Goal: Use online tool/utility: Use online tool/utility

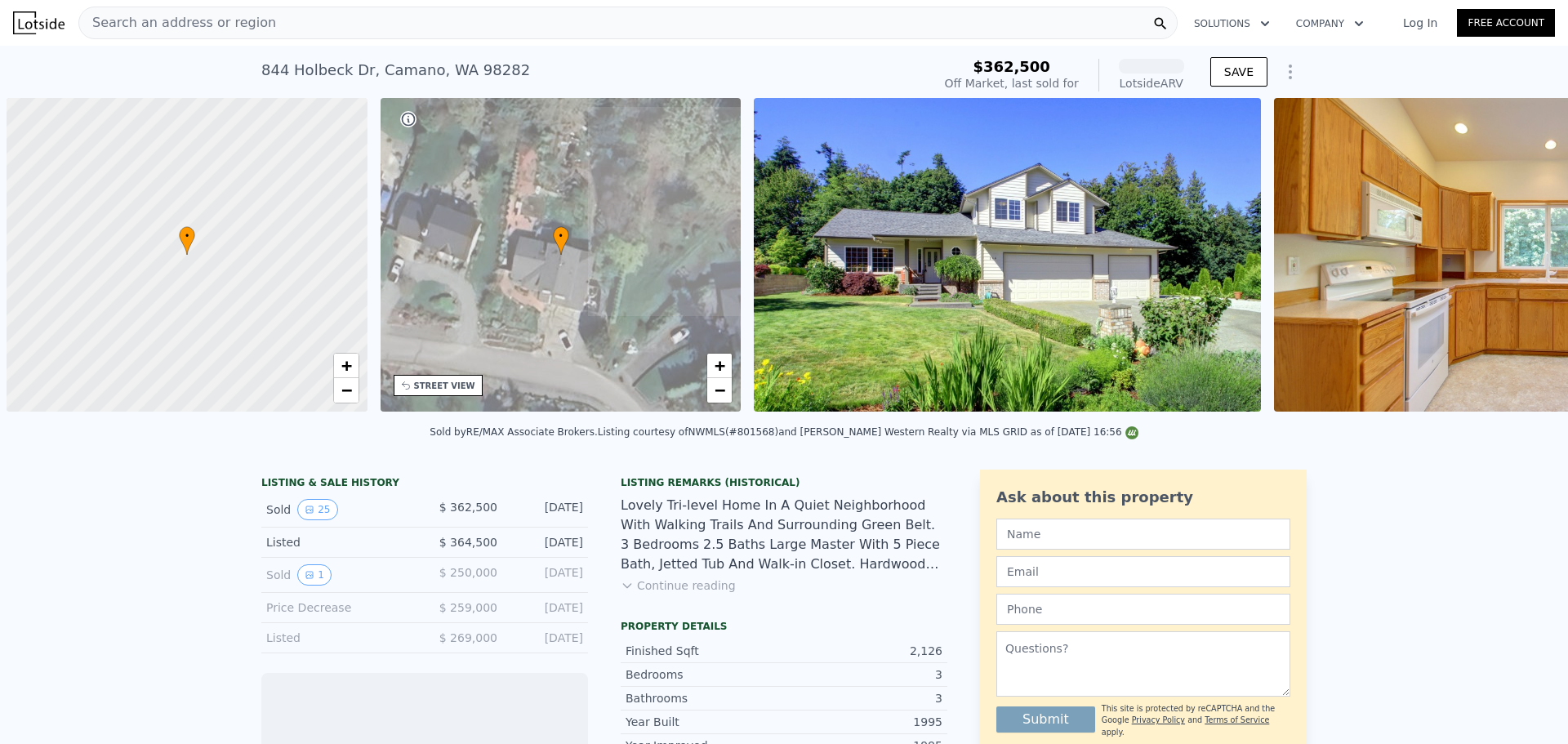
scroll to position [0, 7]
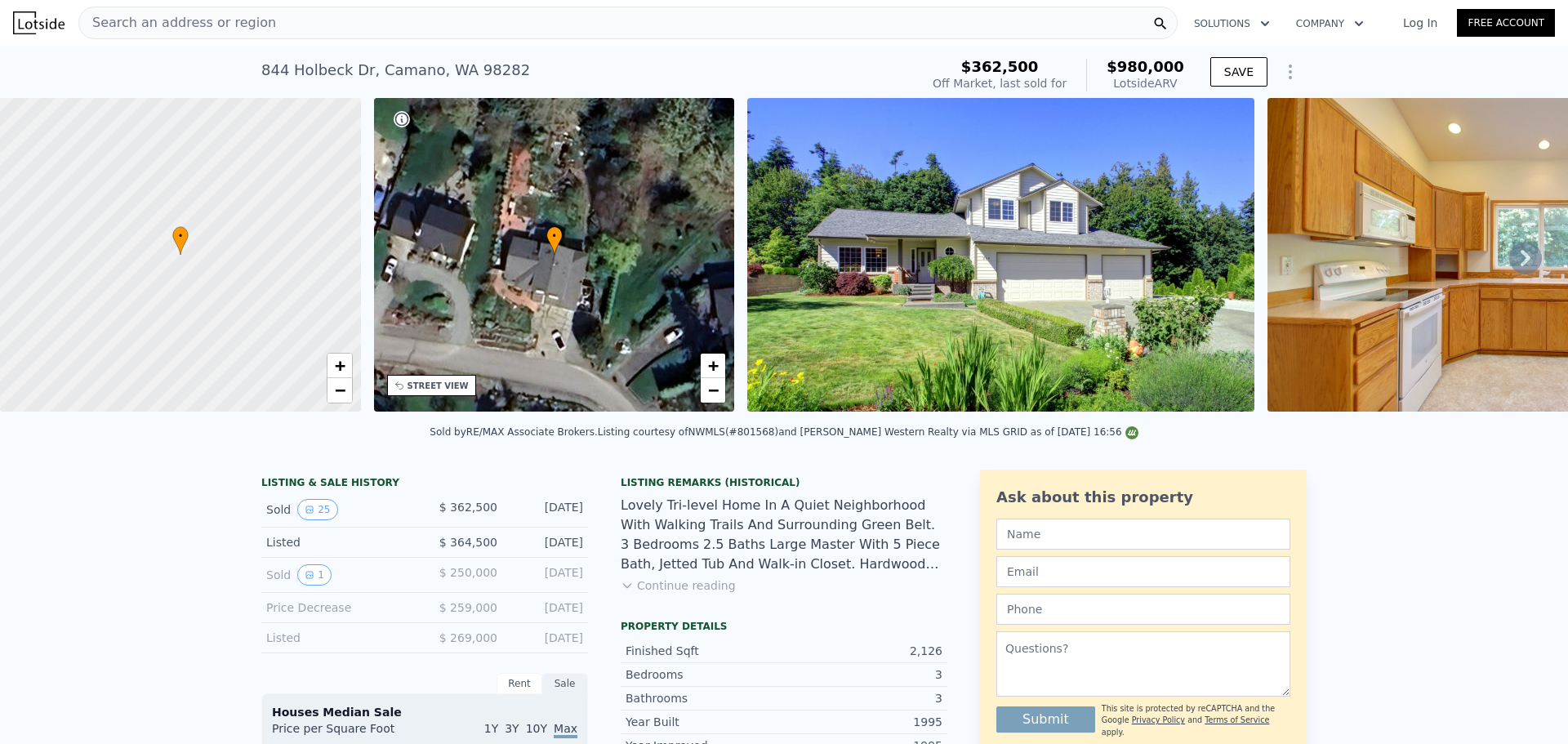
drag, startPoint x: 174, startPoint y: 548, endPoint x: 96, endPoint y: 543, distance: 78.2
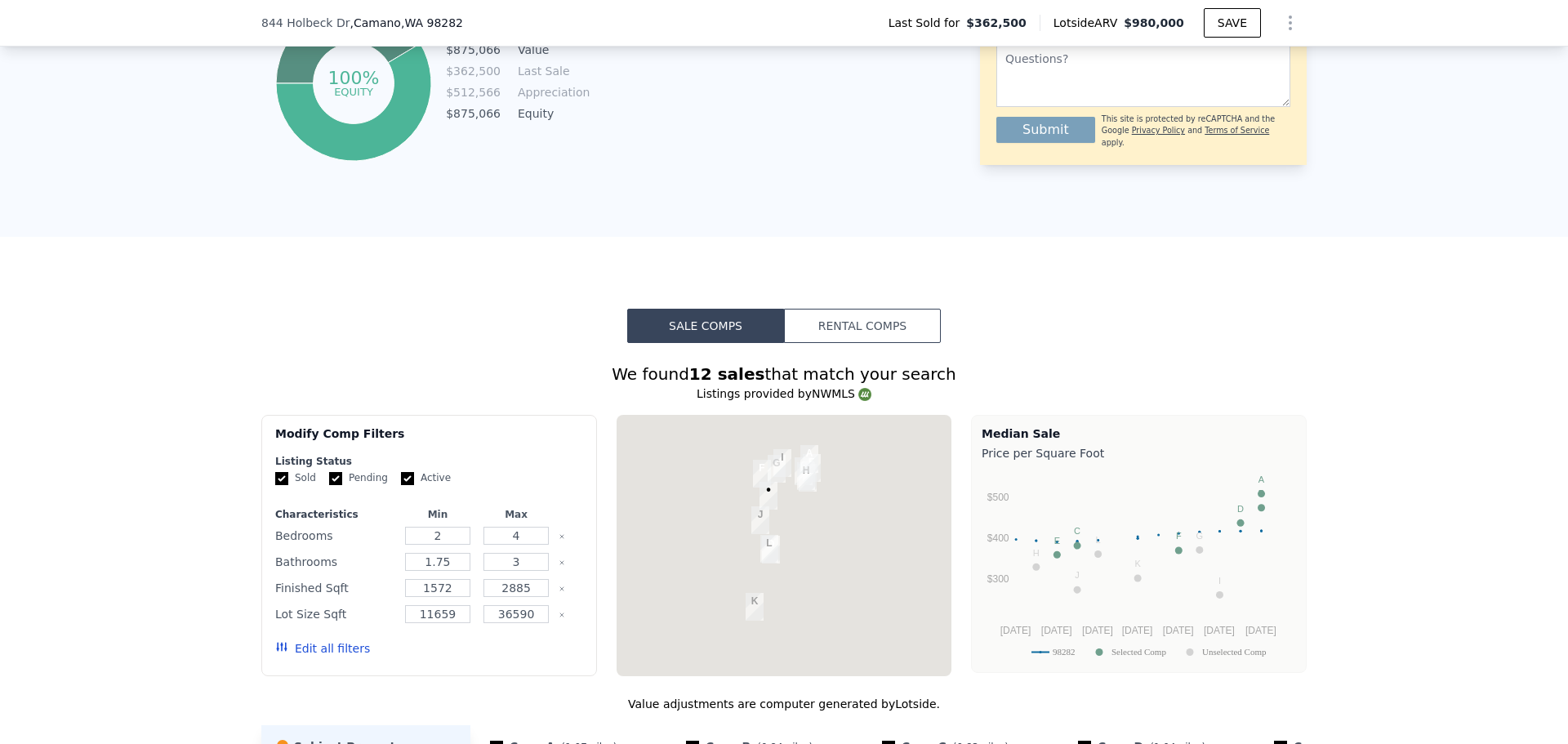
scroll to position [1628, 0]
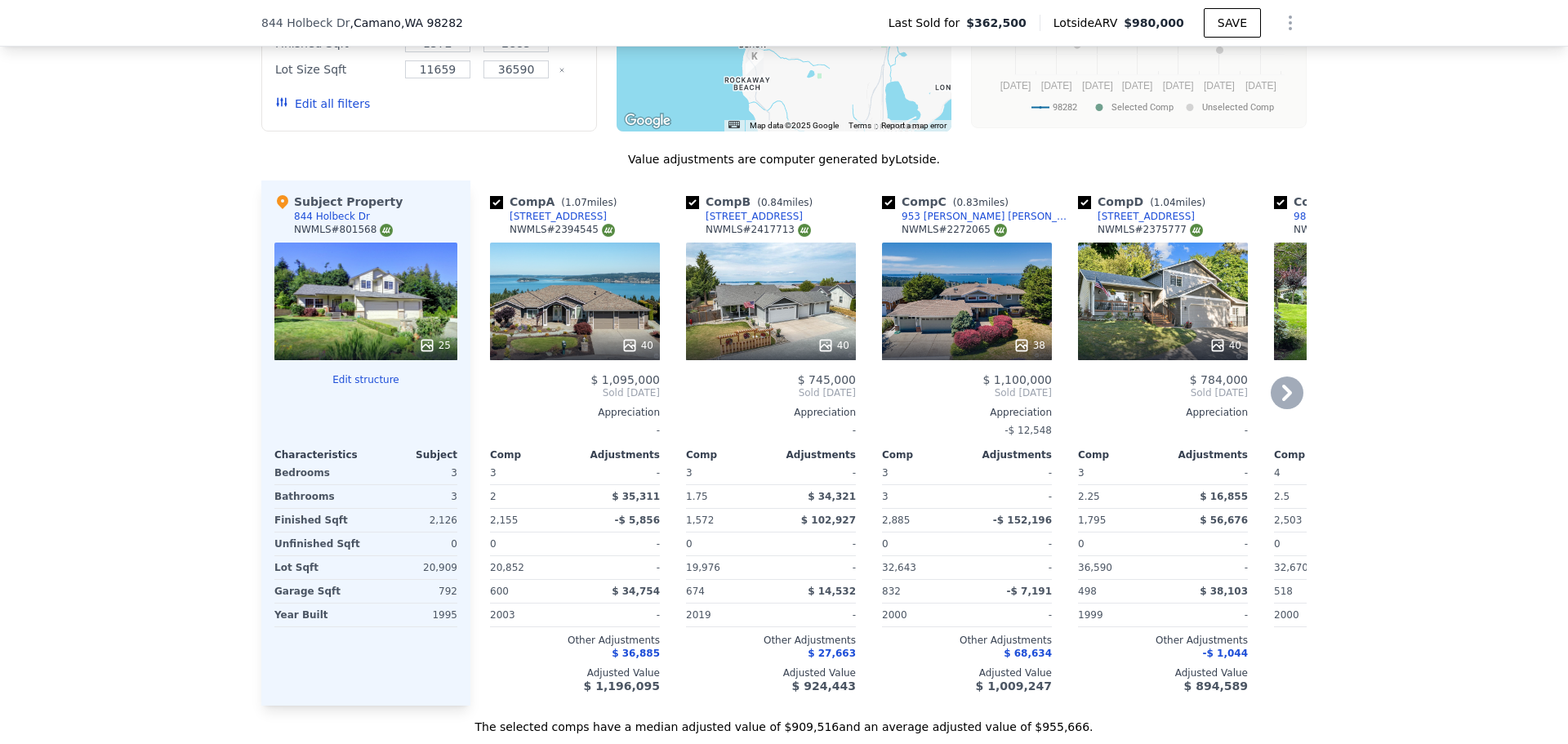
click at [770, 273] on div "40" at bounding box center [771, 301] width 170 height 117
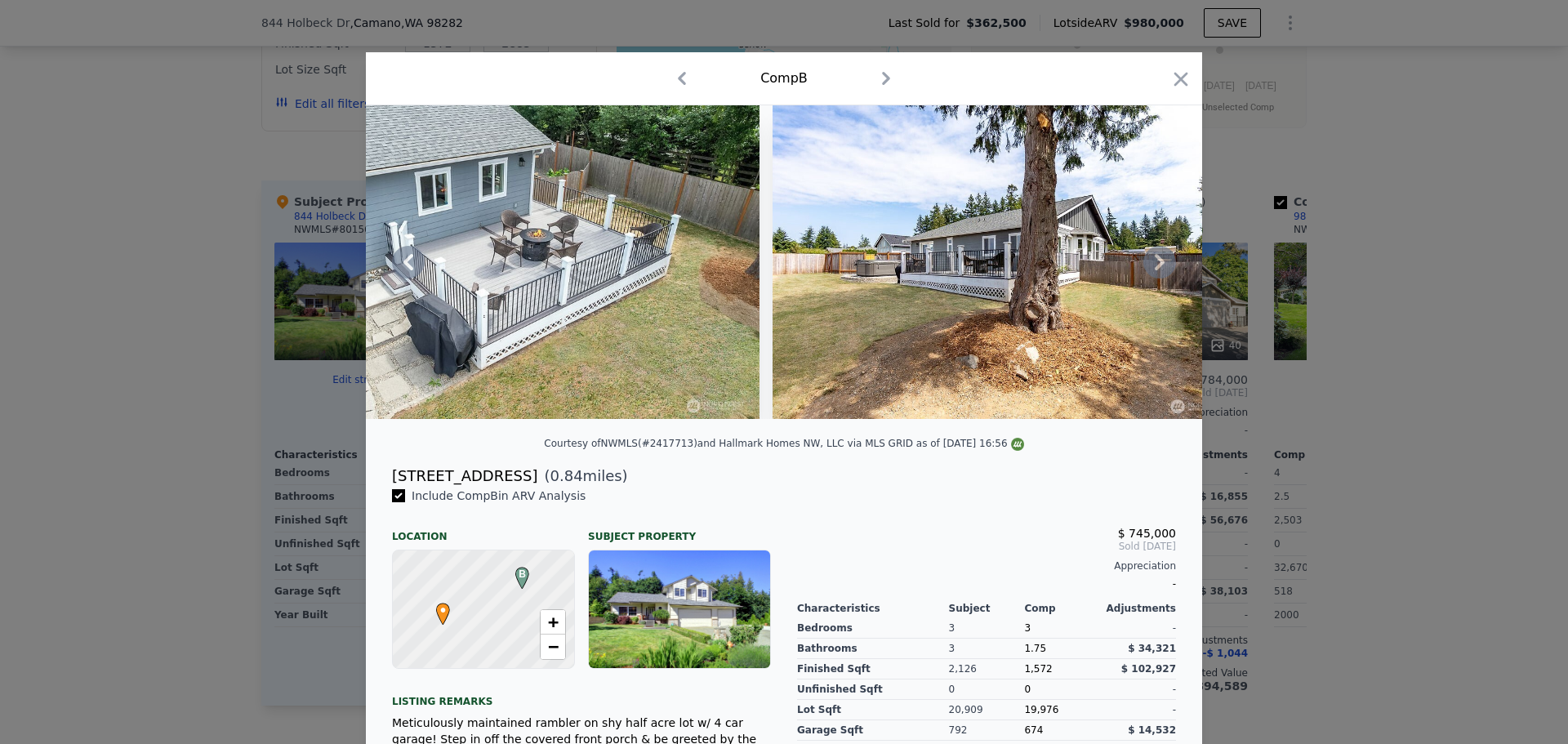
scroll to position [0, 18683]
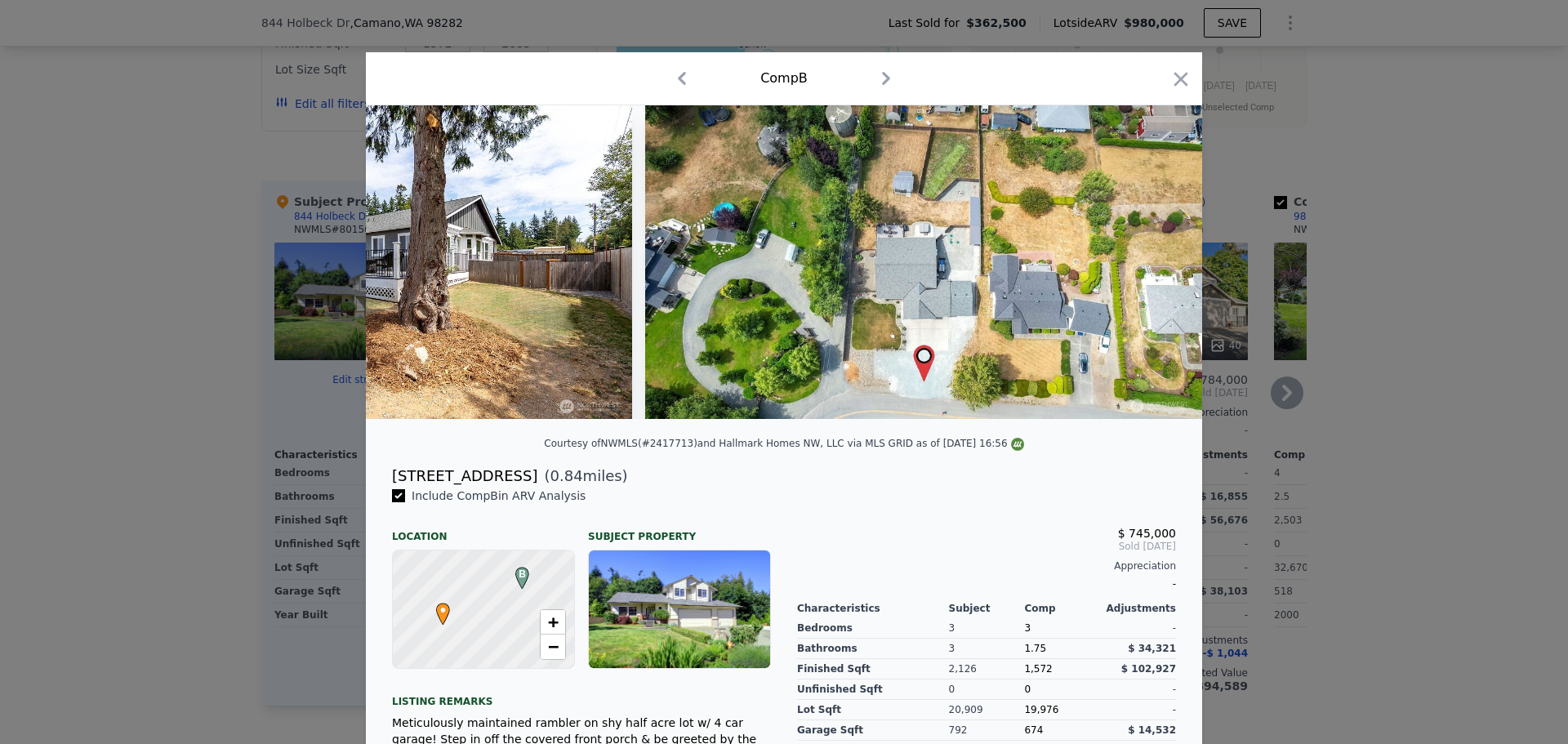
click at [1179, 90] on icon "button" at bounding box center [1181, 79] width 23 height 23
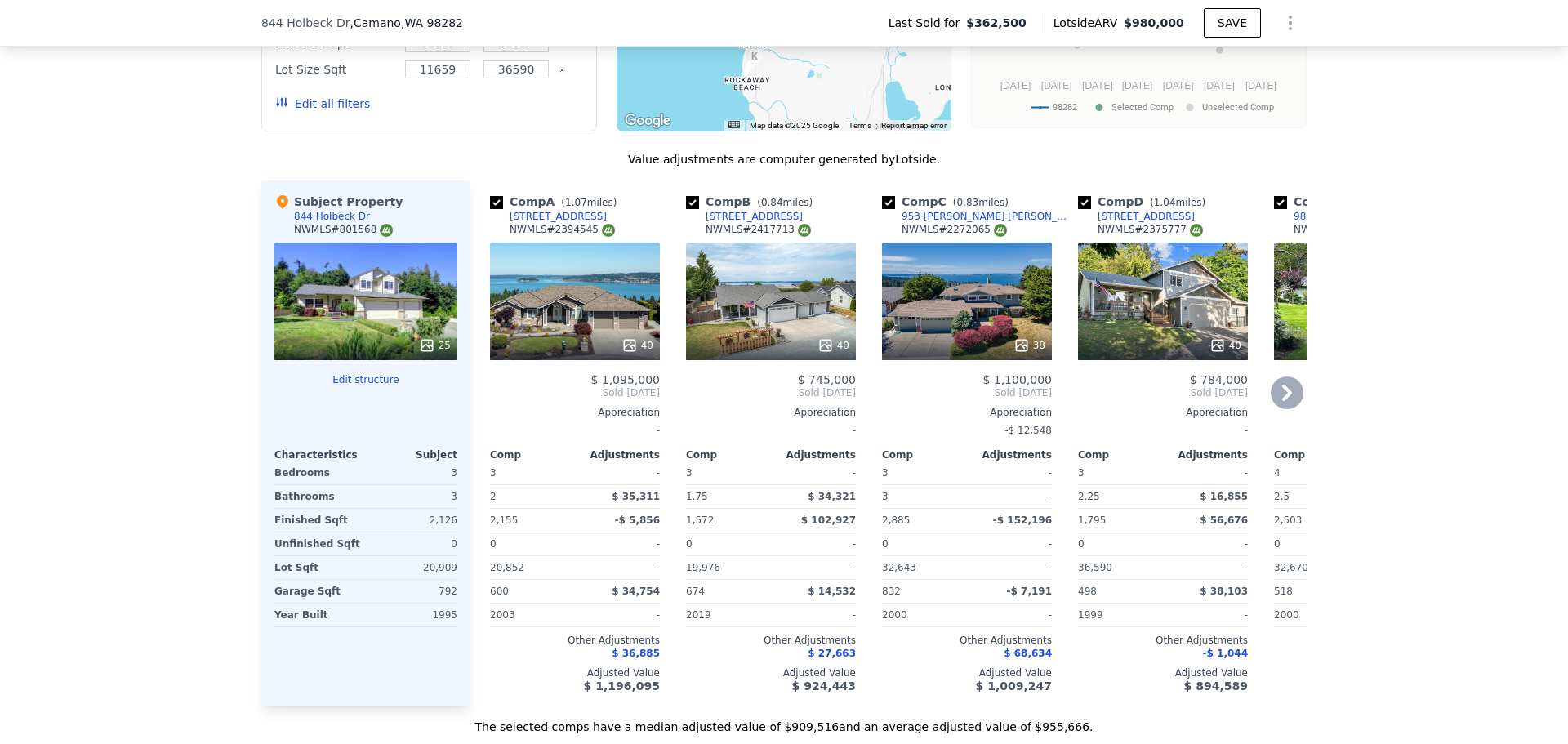
click at [748, 341] on div "40" at bounding box center [771, 301] width 170 height 117
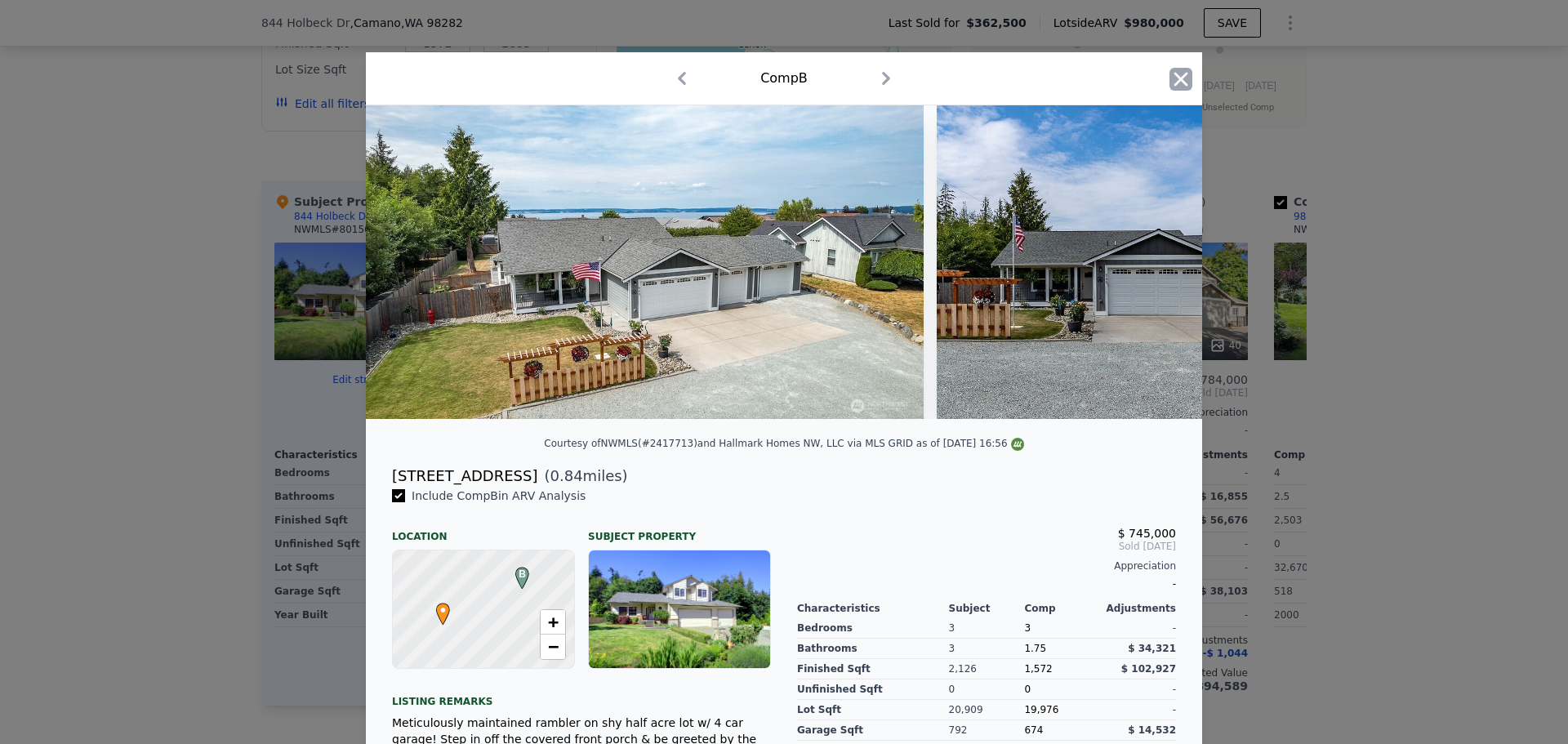
click at [1169, 80] on icon "button" at bounding box center [1181, 79] width 23 height 23
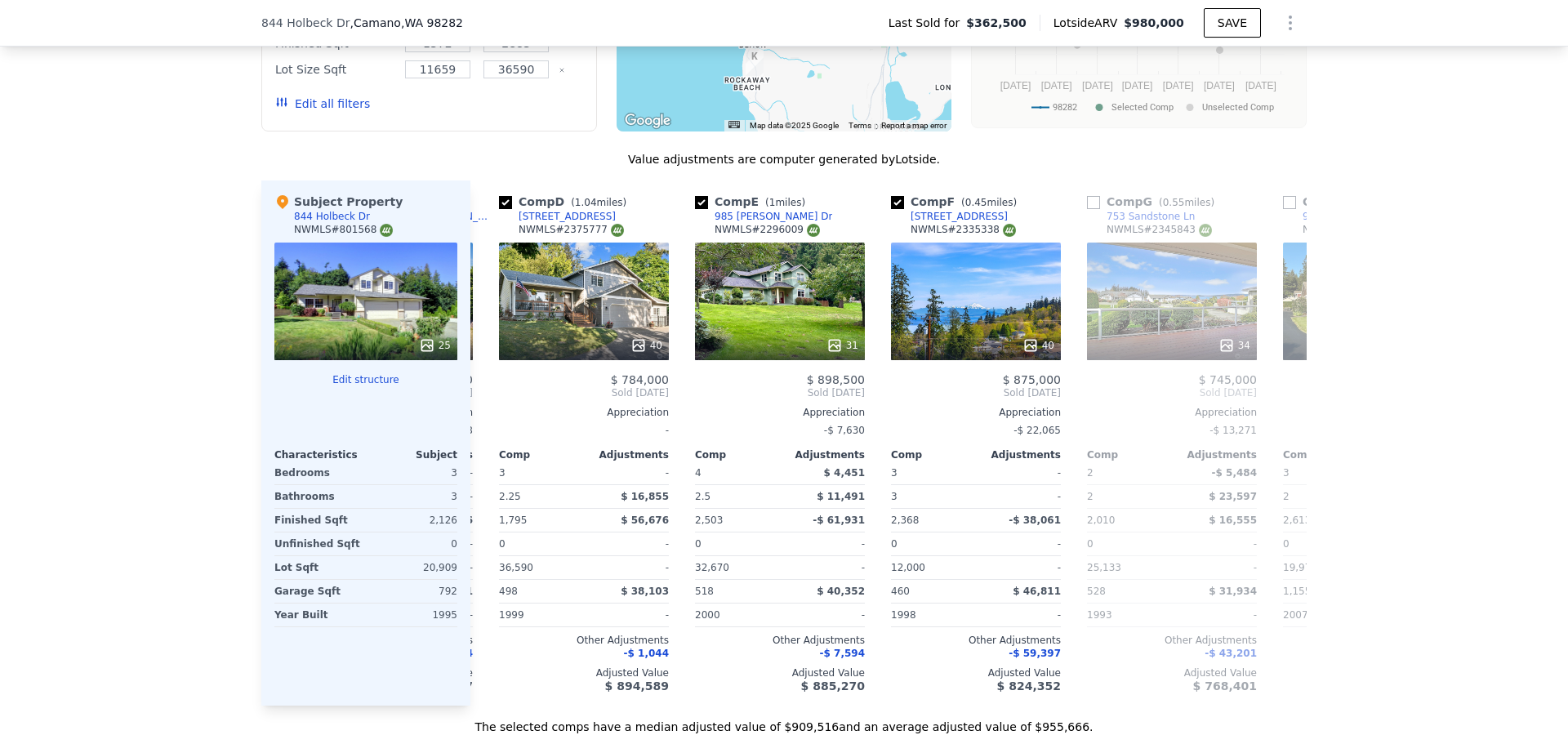
scroll to position [0, 584]
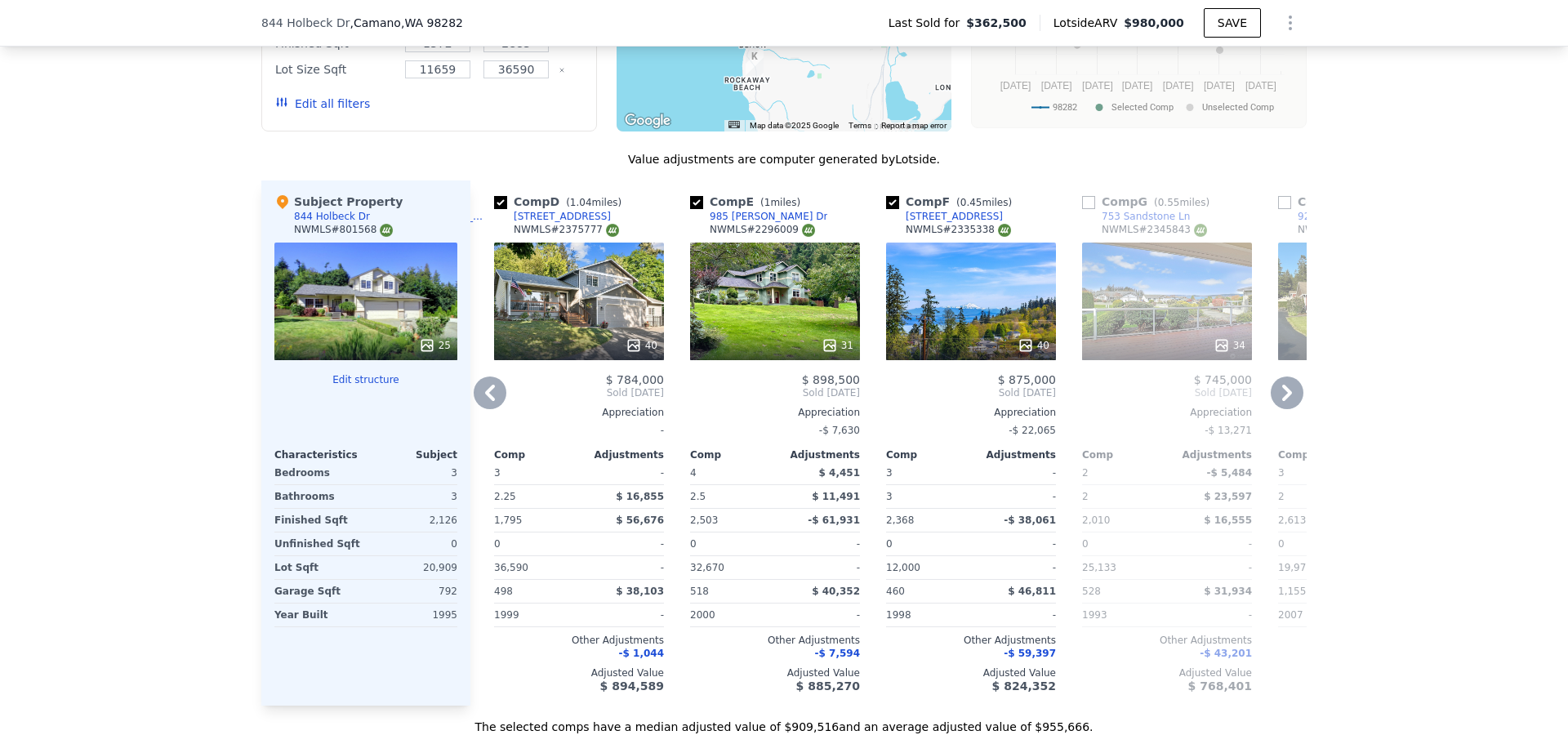
click at [597, 313] on div "40" at bounding box center [579, 301] width 170 height 117
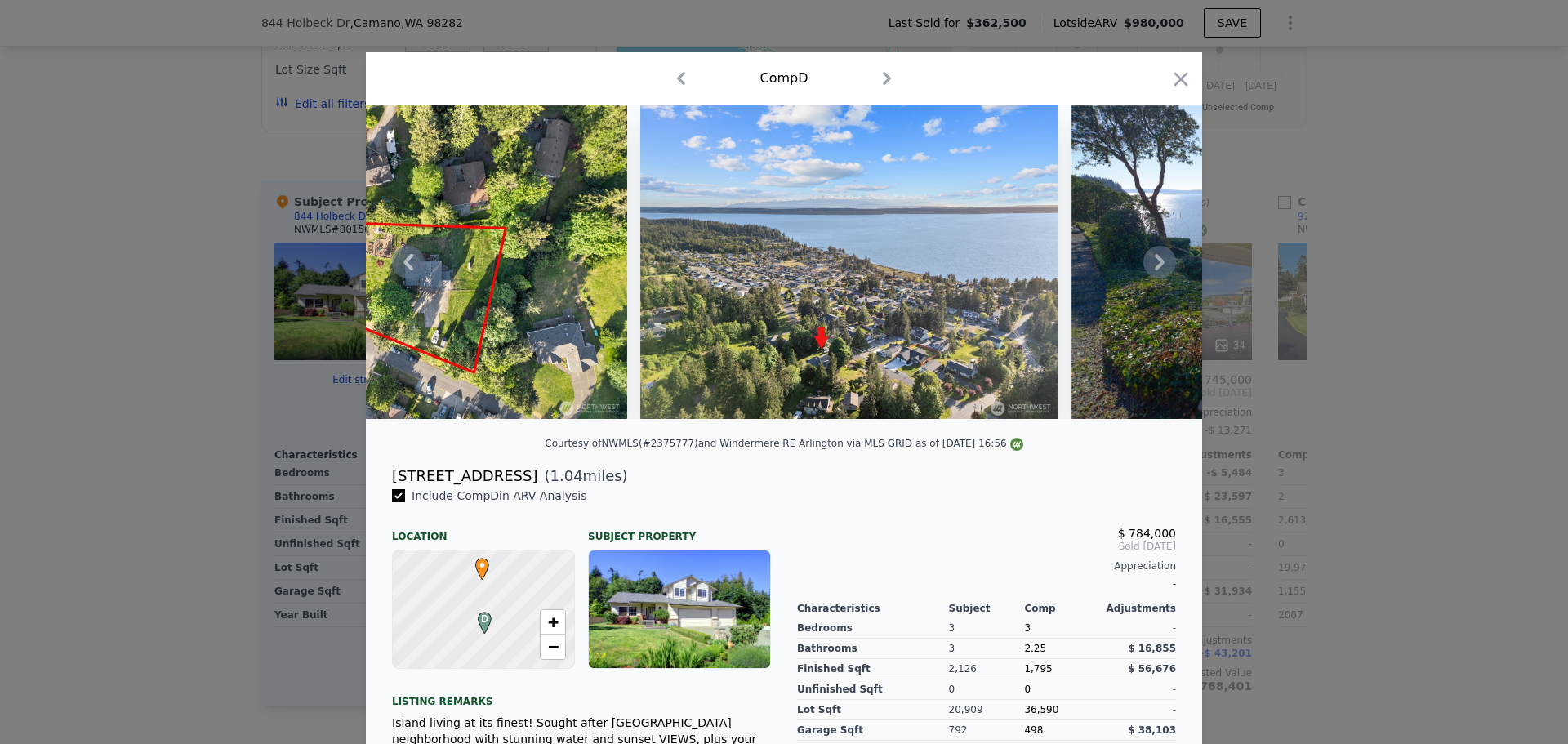
scroll to position [0, 16186]
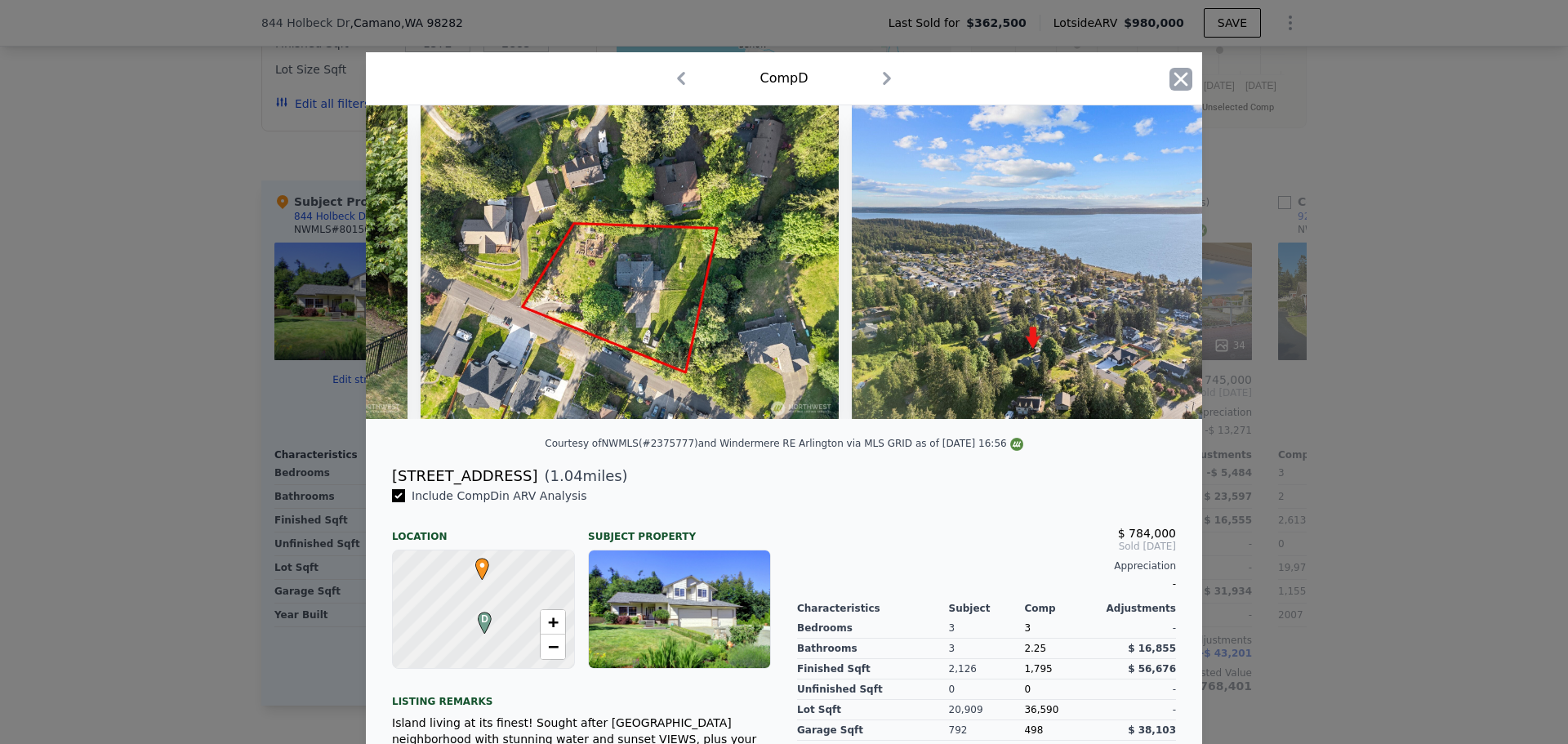
click at [1169, 87] on icon "button" at bounding box center [1181, 79] width 23 height 23
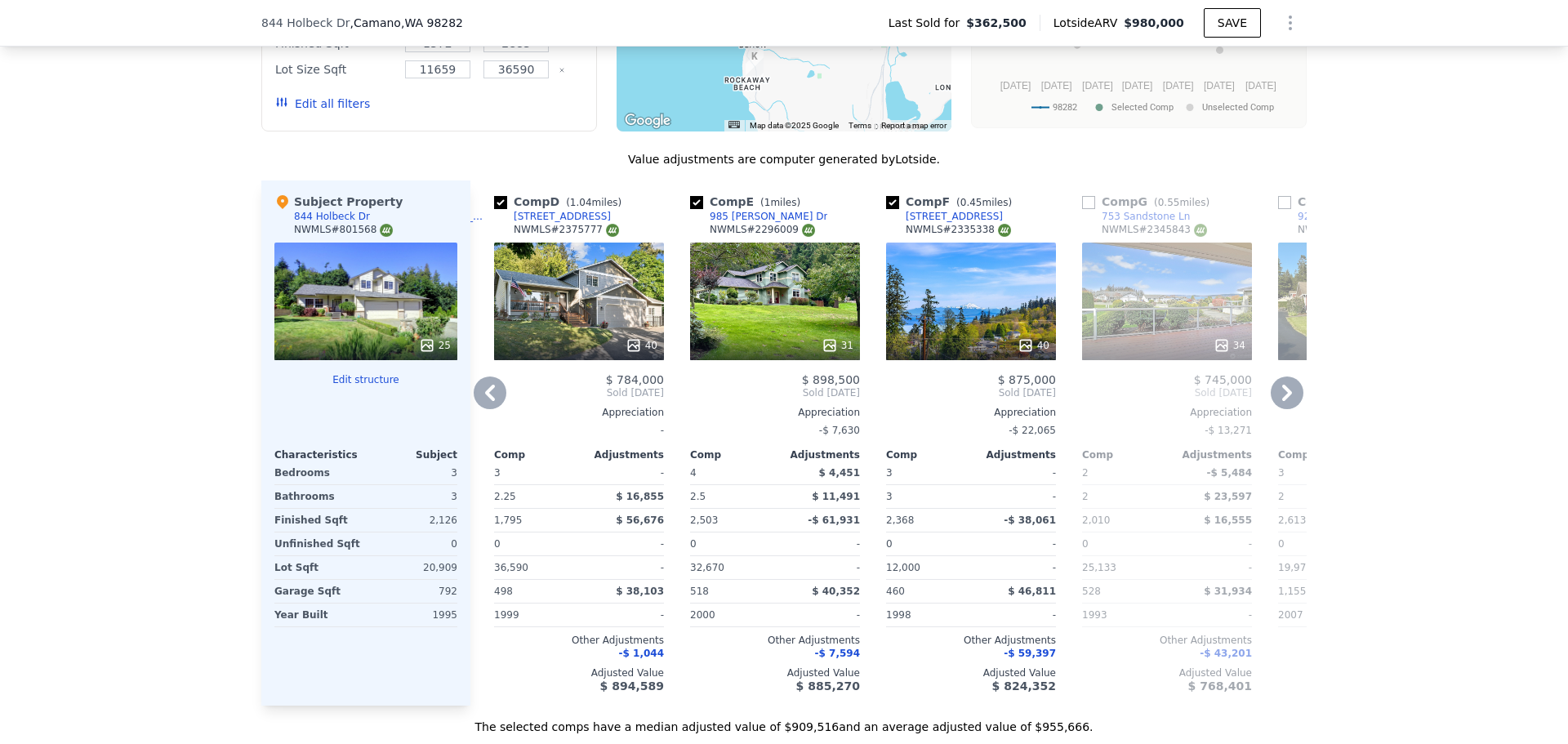
click at [1043, 297] on div "40" at bounding box center [971, 301] width 170 height 117
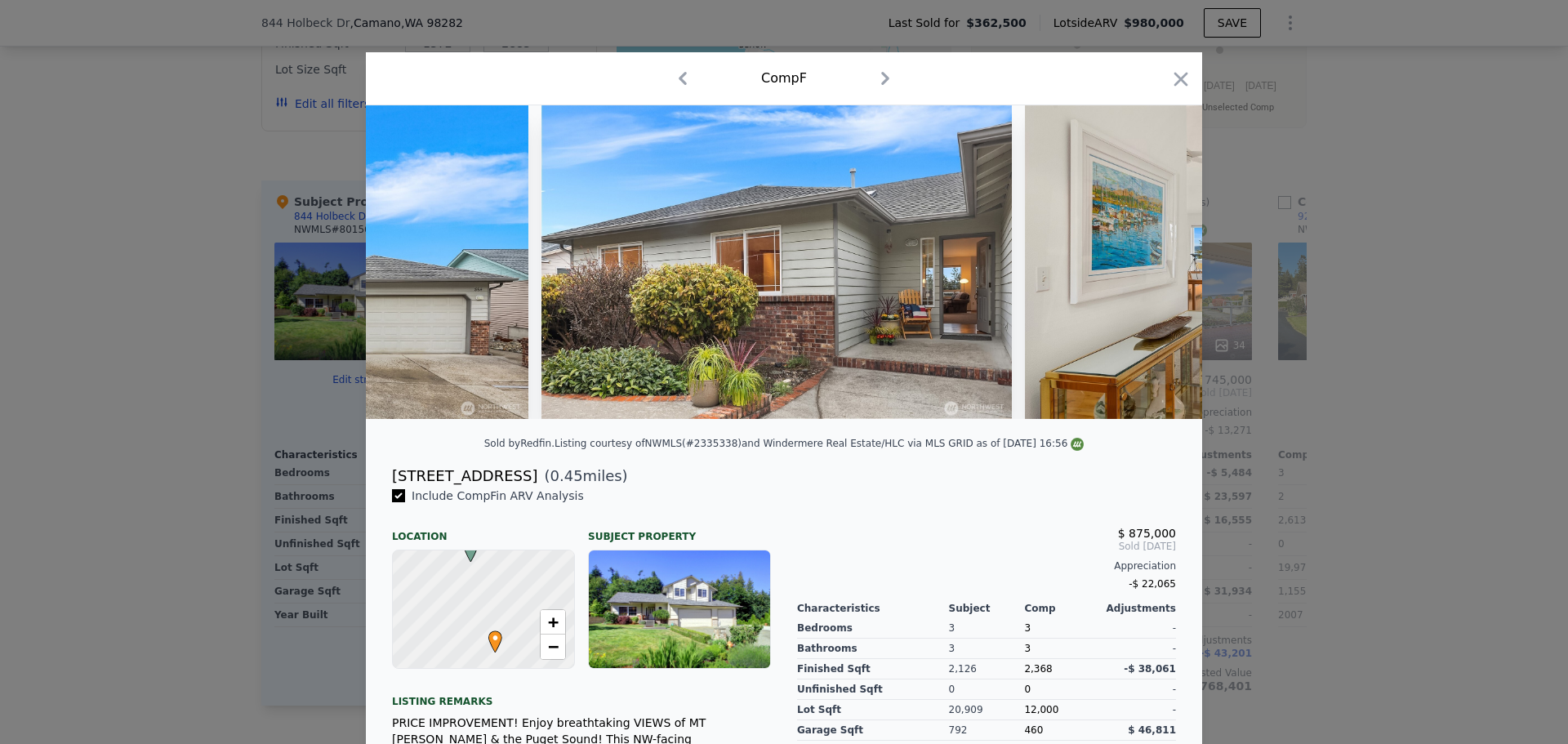
scroll to position [0, 2190]
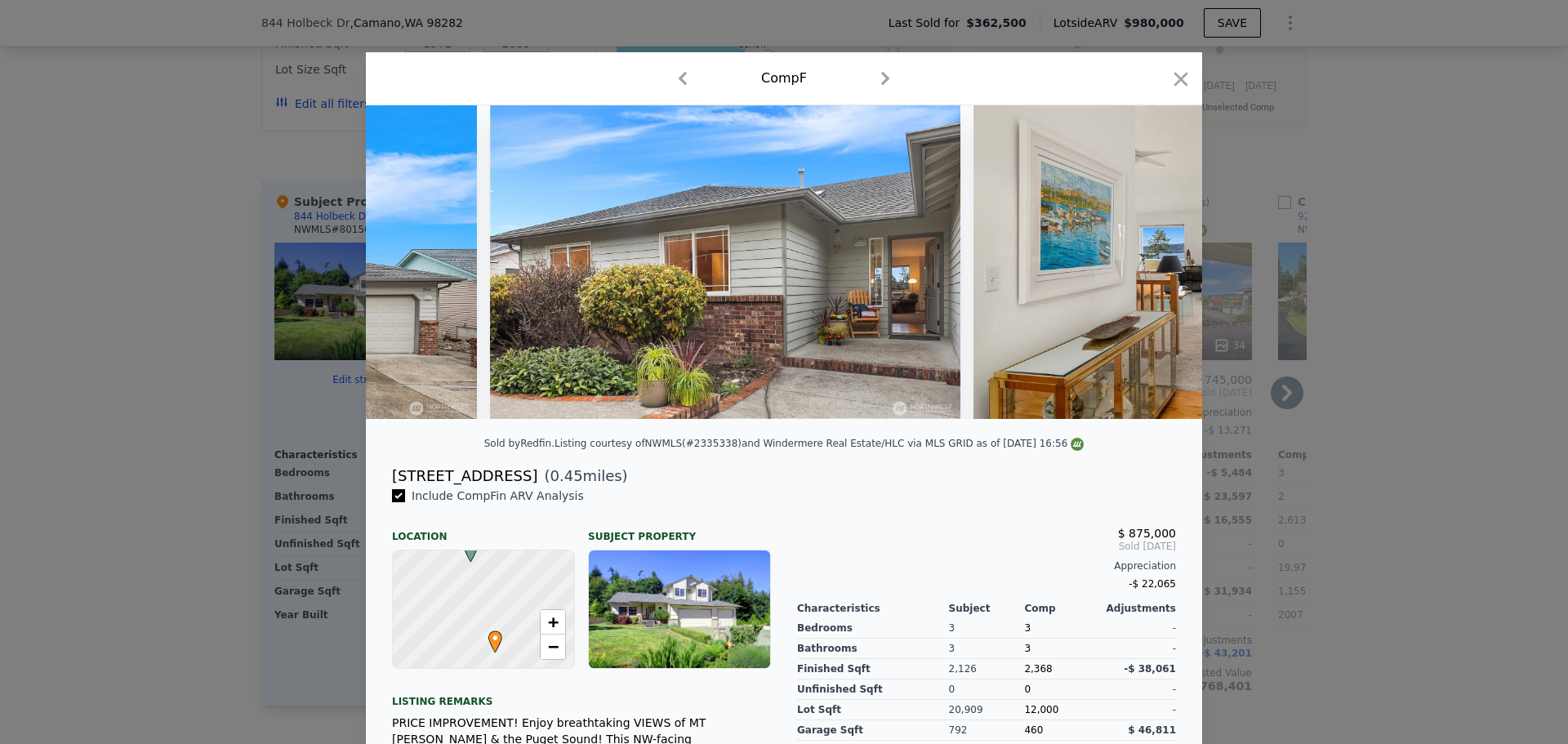
click at [1177, 85] on icon "button" at bounding box center [1181, 79] width 23 height 23
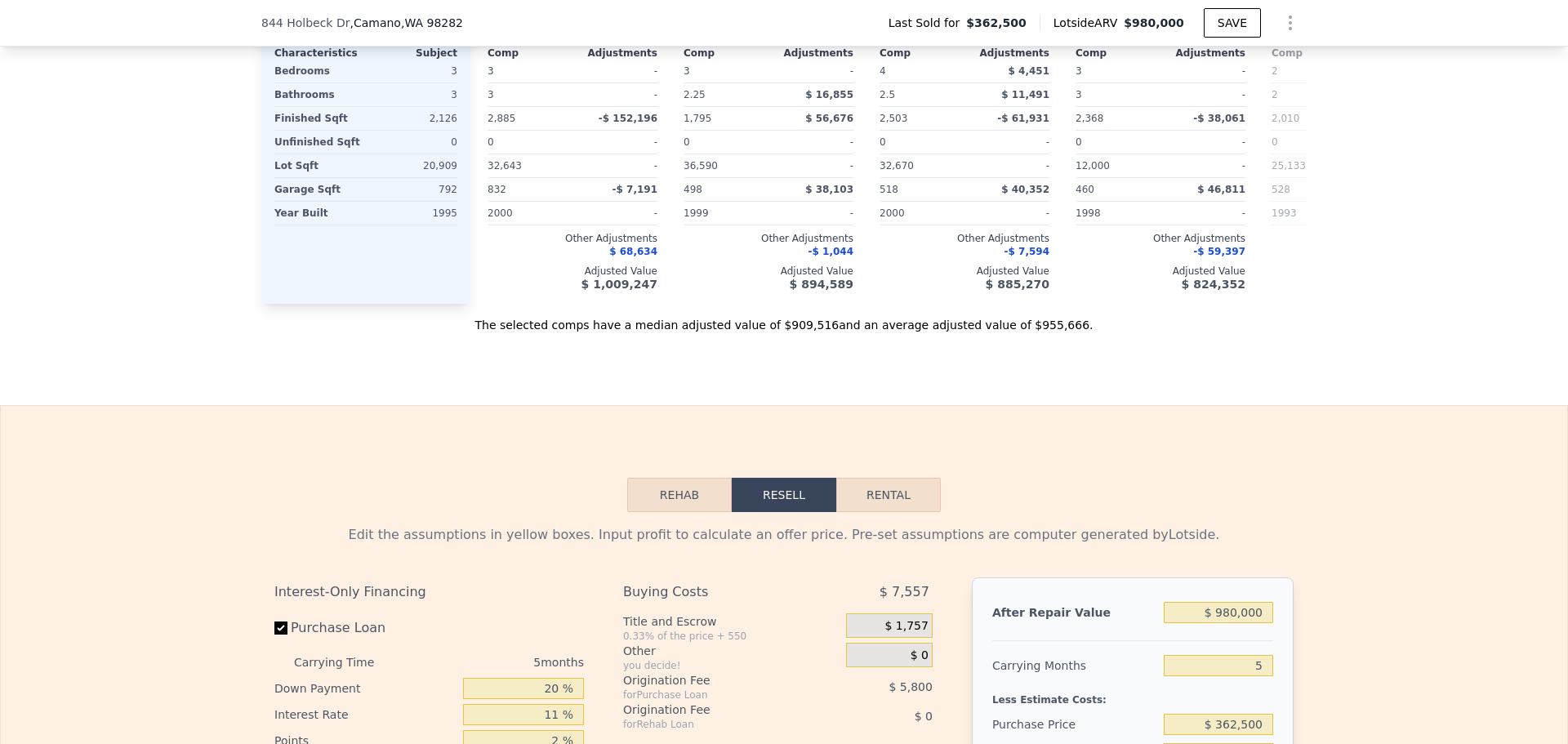
scroll to position [2173, 0]
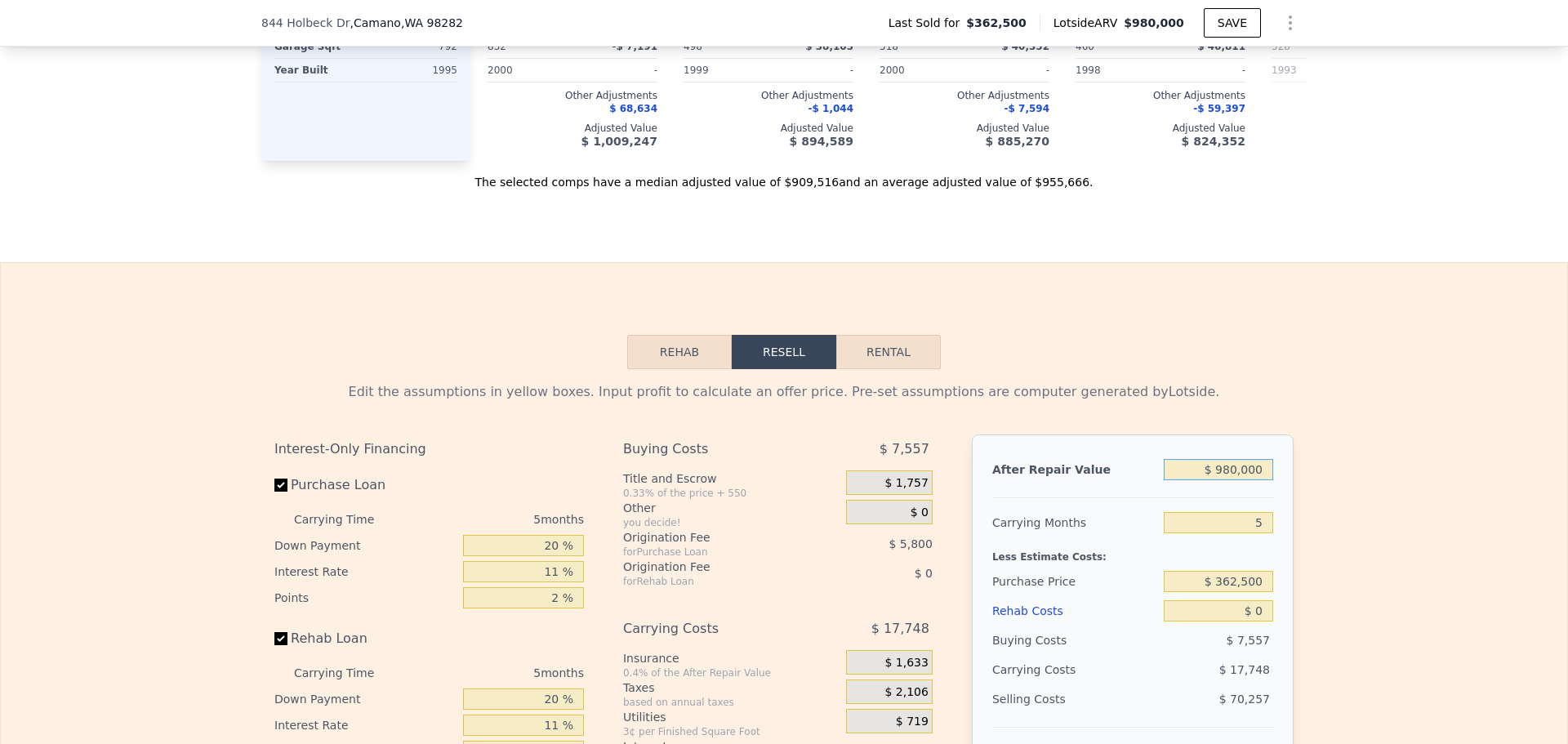
click at [1243, 480] on input "$ 980,000" at bounding box center [1219, 470] width 110 height 21
type input "$ 775"
type input "-$ 386,003"
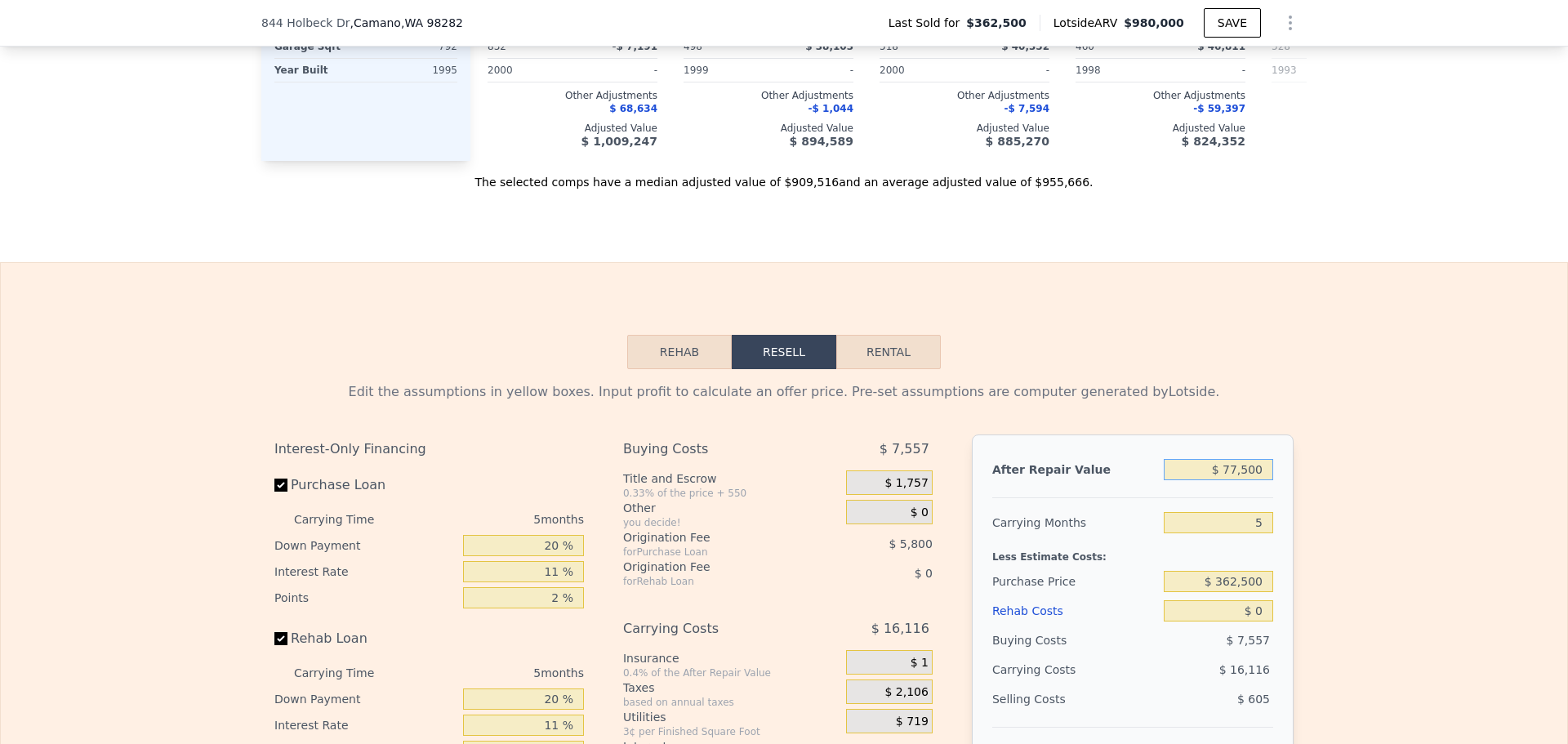
type input "$ 775,000"
type input "$ 331,860"
type input "$ 775,000"
click at [1248, 593] on input "$ 362,500" at bounding box center [1219, 581] width 110 height 21
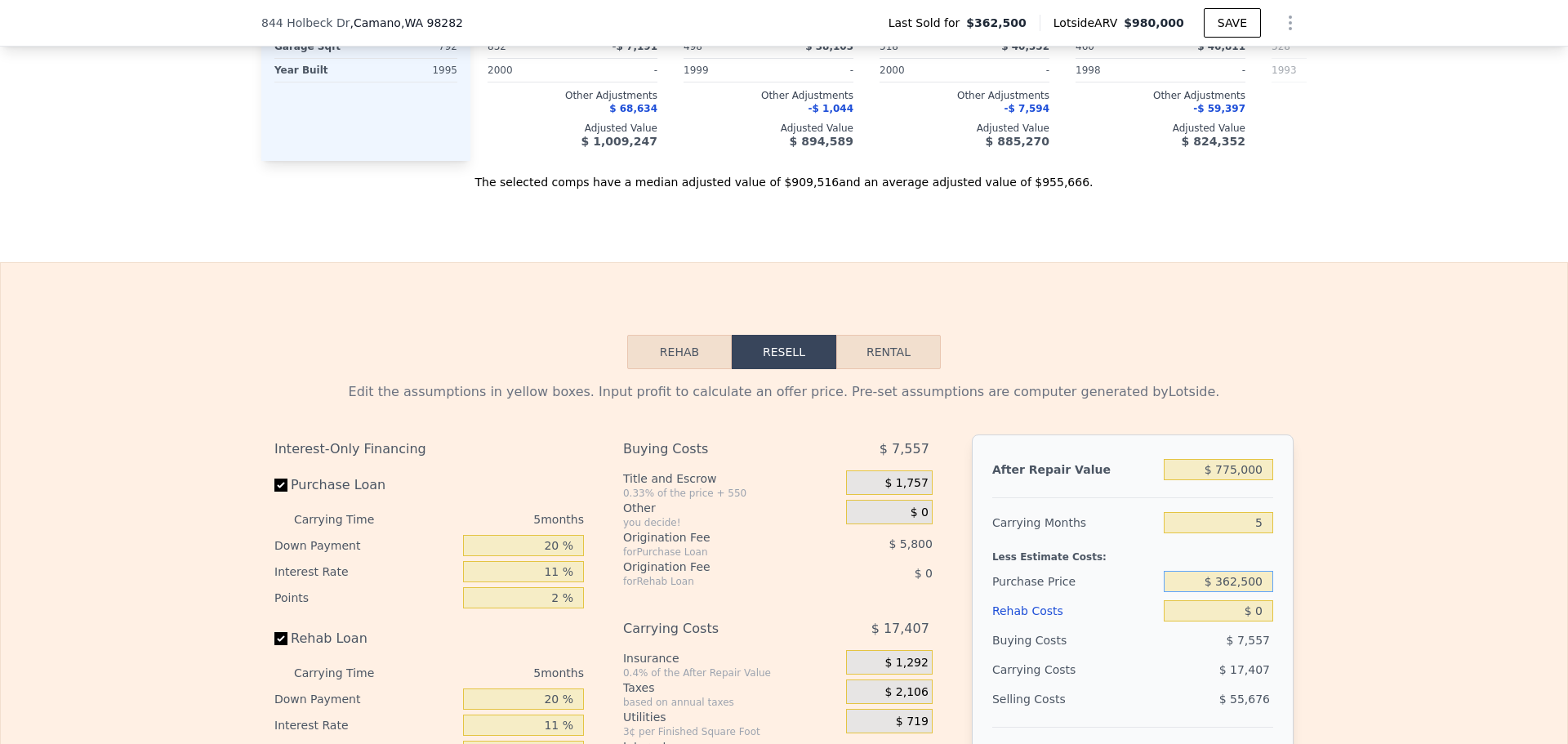
click at [1248, 593] on input "$ 362,500" at bounding box center [1219, 581] width 110 height 21
type input "$ 550,000"
click at [1235, 621] on input "$ 0" at bounding box center [1219, 611] width 110 height 21
type input "$ 133,860"
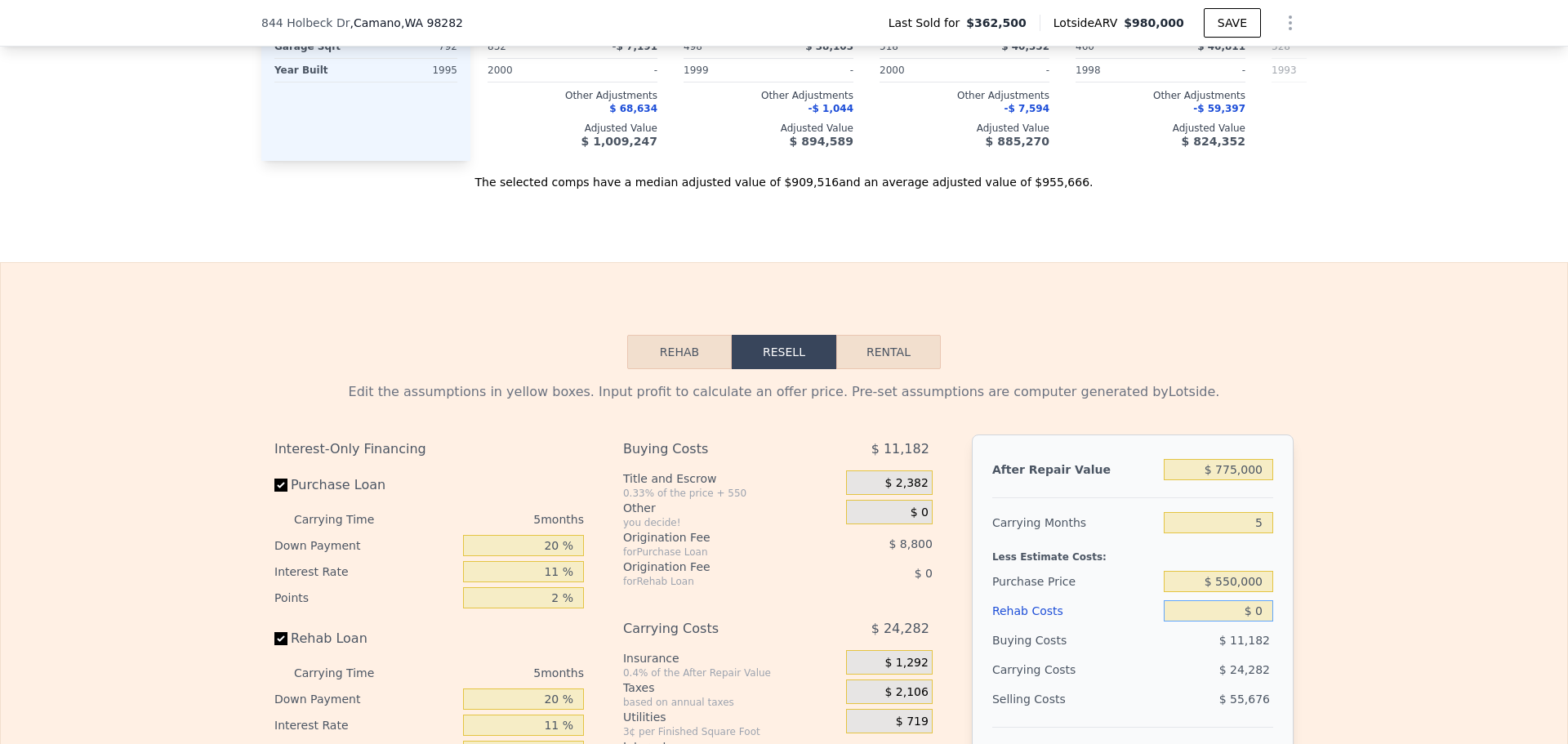
click at [1235, 621] on input "$ 0" at bounding box center [1219, 611] width 110 height 21
type input "$ 1"
type input "$ 133,859"
type input "$ 1,000"
type input "$ 132,809"
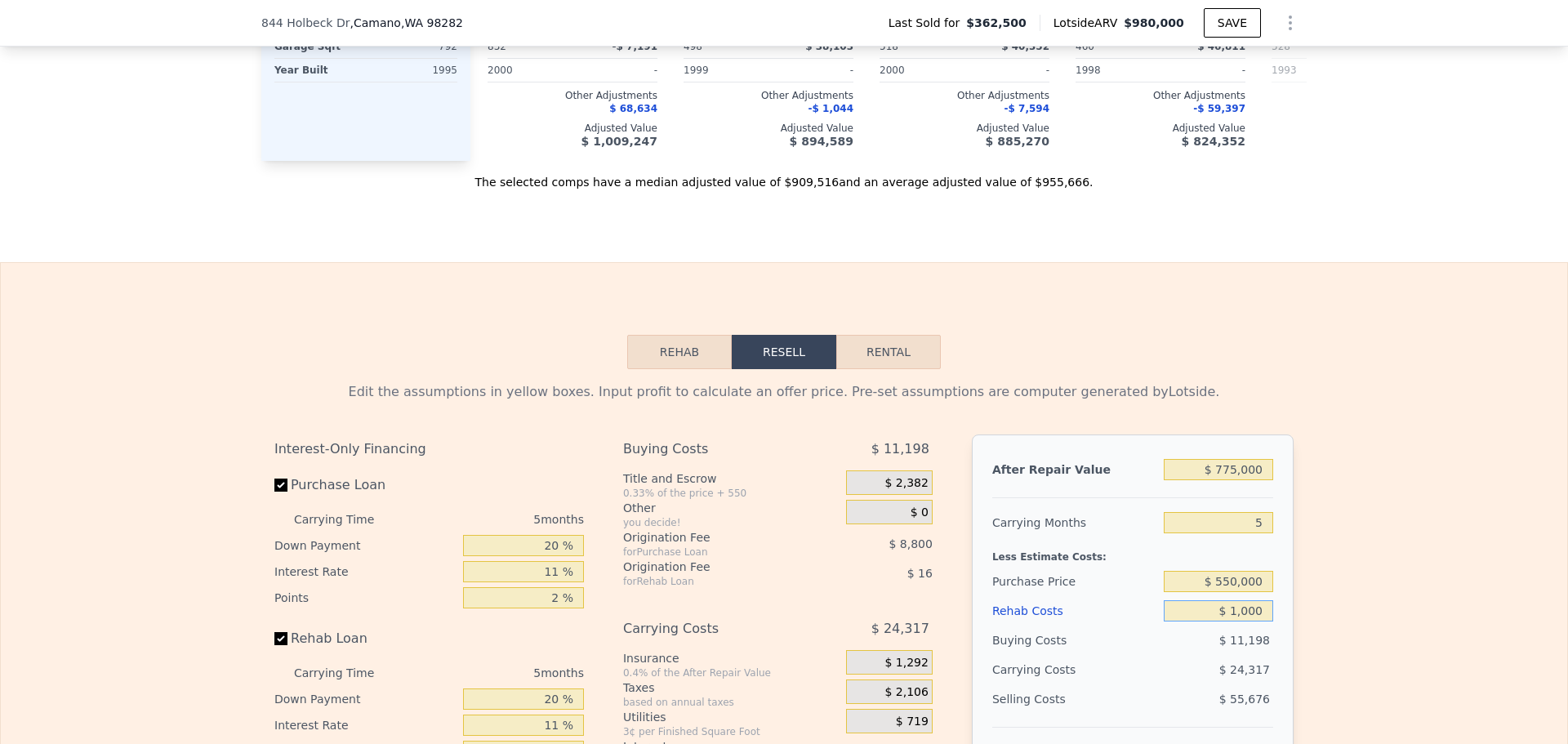
type input "$ 10,000"
type input "$ 123,335"
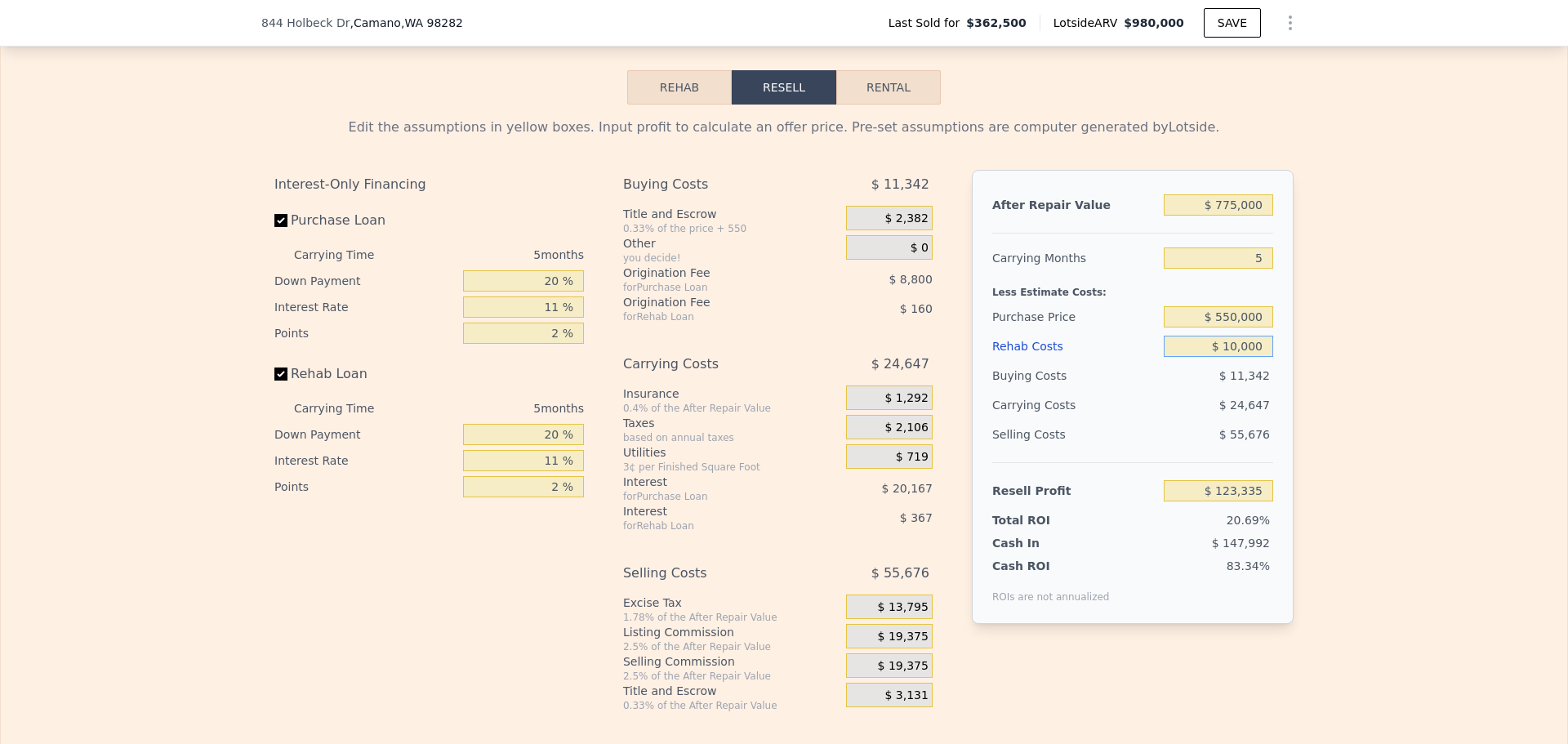
scroll to position [2445, 0]
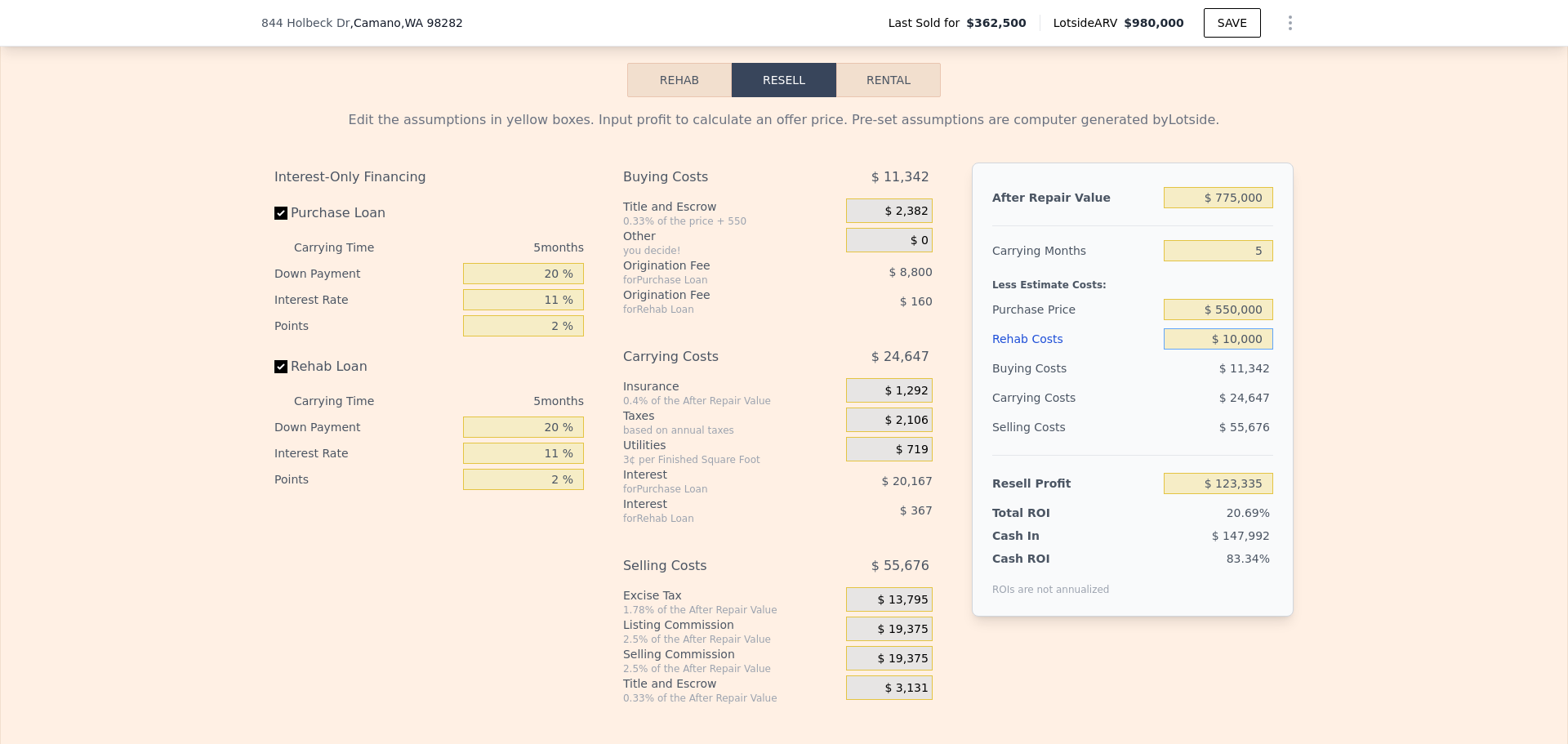
type input "$ 10,000"
click at [1252, 261] on input "5" at bounding box center [1219, 251] width 110 height 21
type input "3"
type input "$ 133,194"
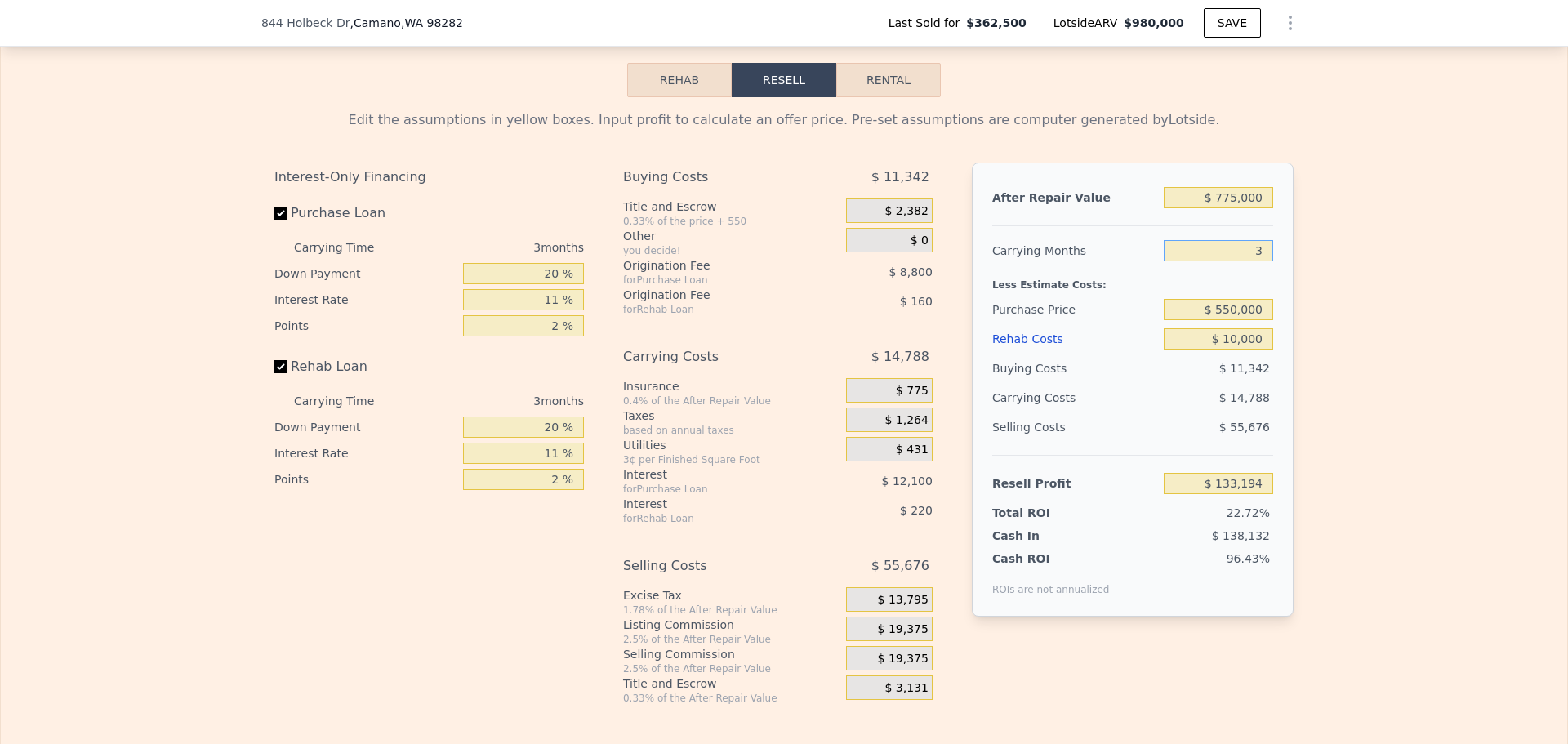
type input "3"
click at [900, 637] on span "$ 19,375" at bounding box center [903, 629] width 50 height 15
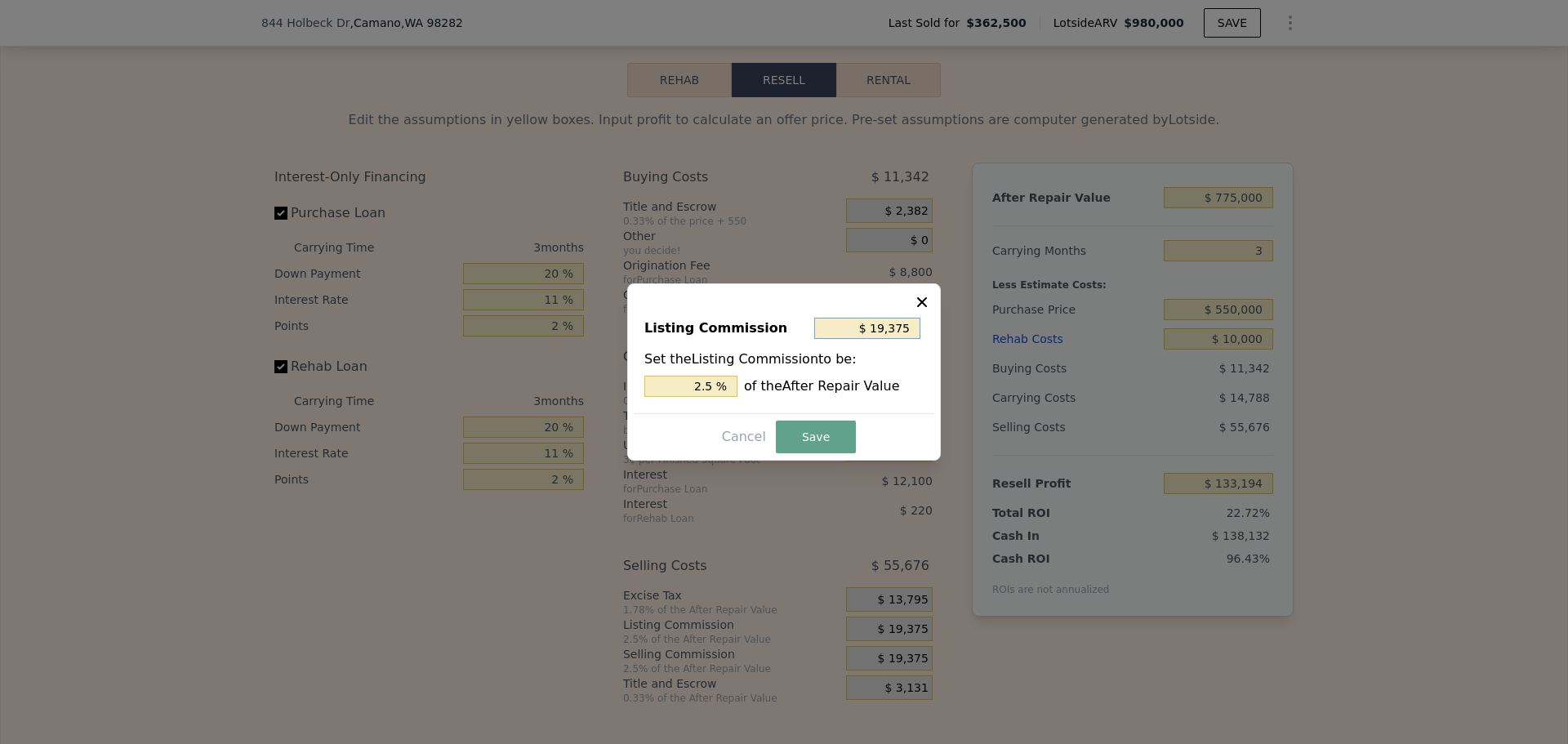
click at [908, 332] on input "$ 19,375" at bounding box center [868, 328] width 106 height 21
type input "$ 1"
type input "0.000 %"
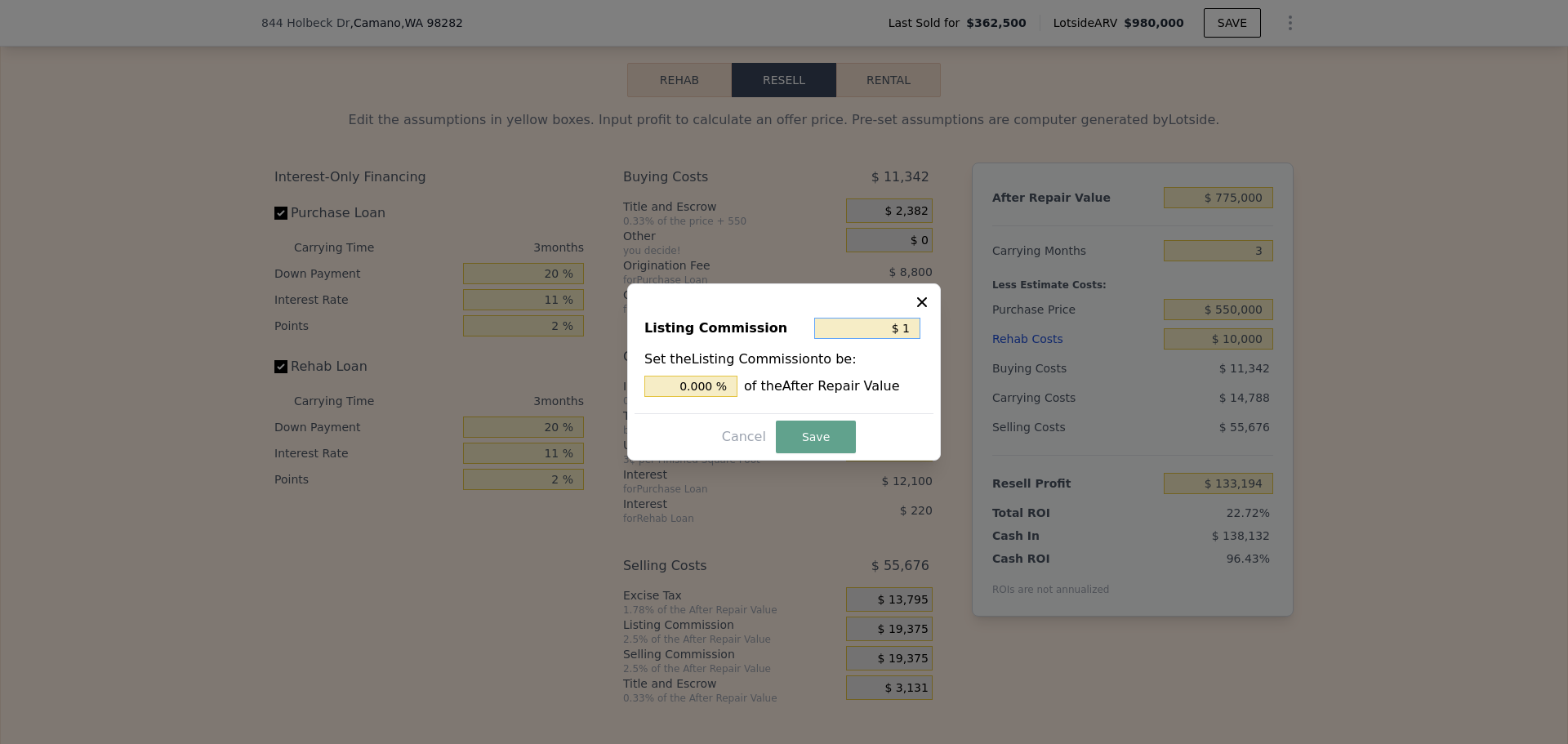
type input "$ 10"
type input "0.001 %"
type input "$ 100"
type input "0.013 %"
type input "$ 1,000"
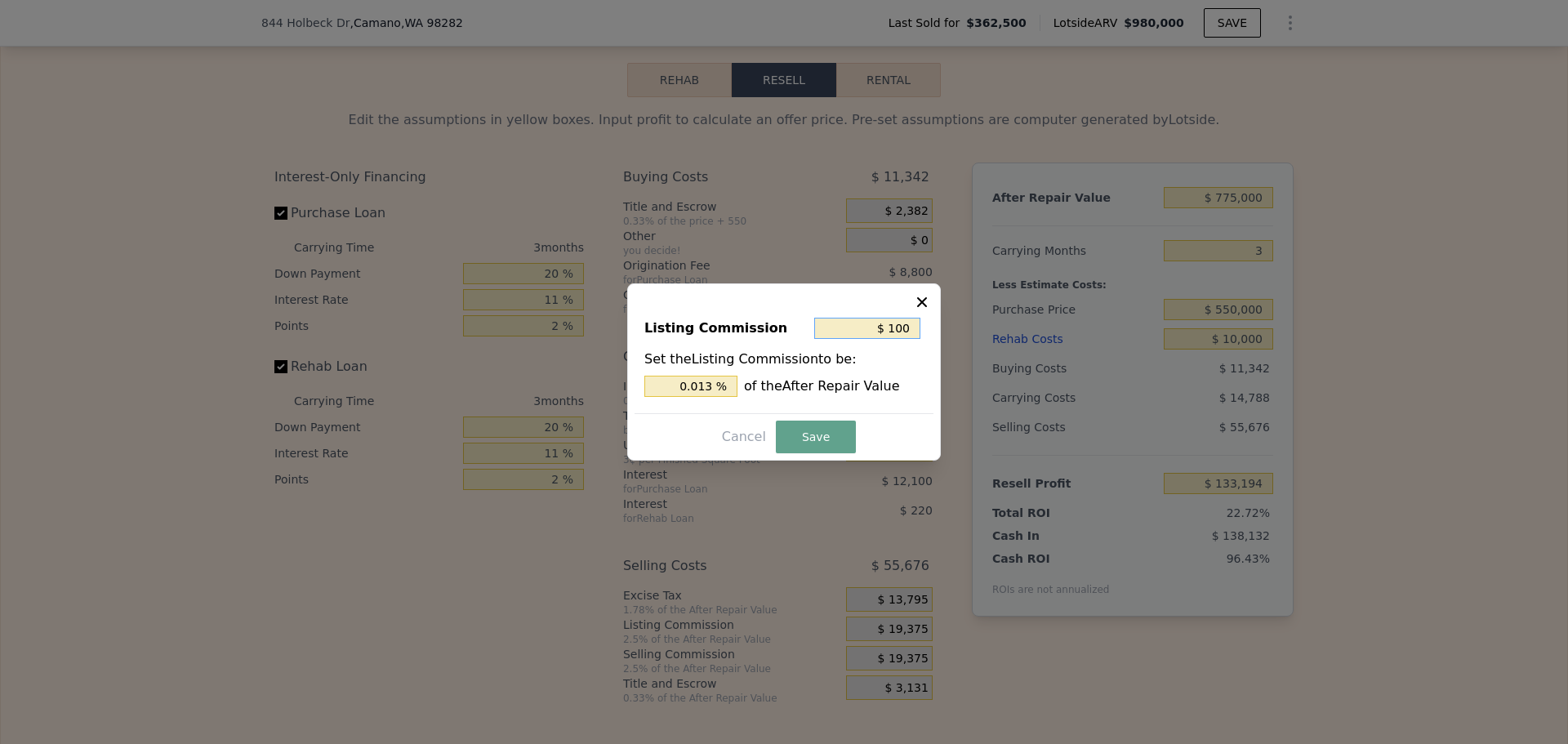
type input "0.129 %"
type input "$ 1,000"
click at [797, 445] on button "Save" at bounding box center [816, 437] width 80 height 33
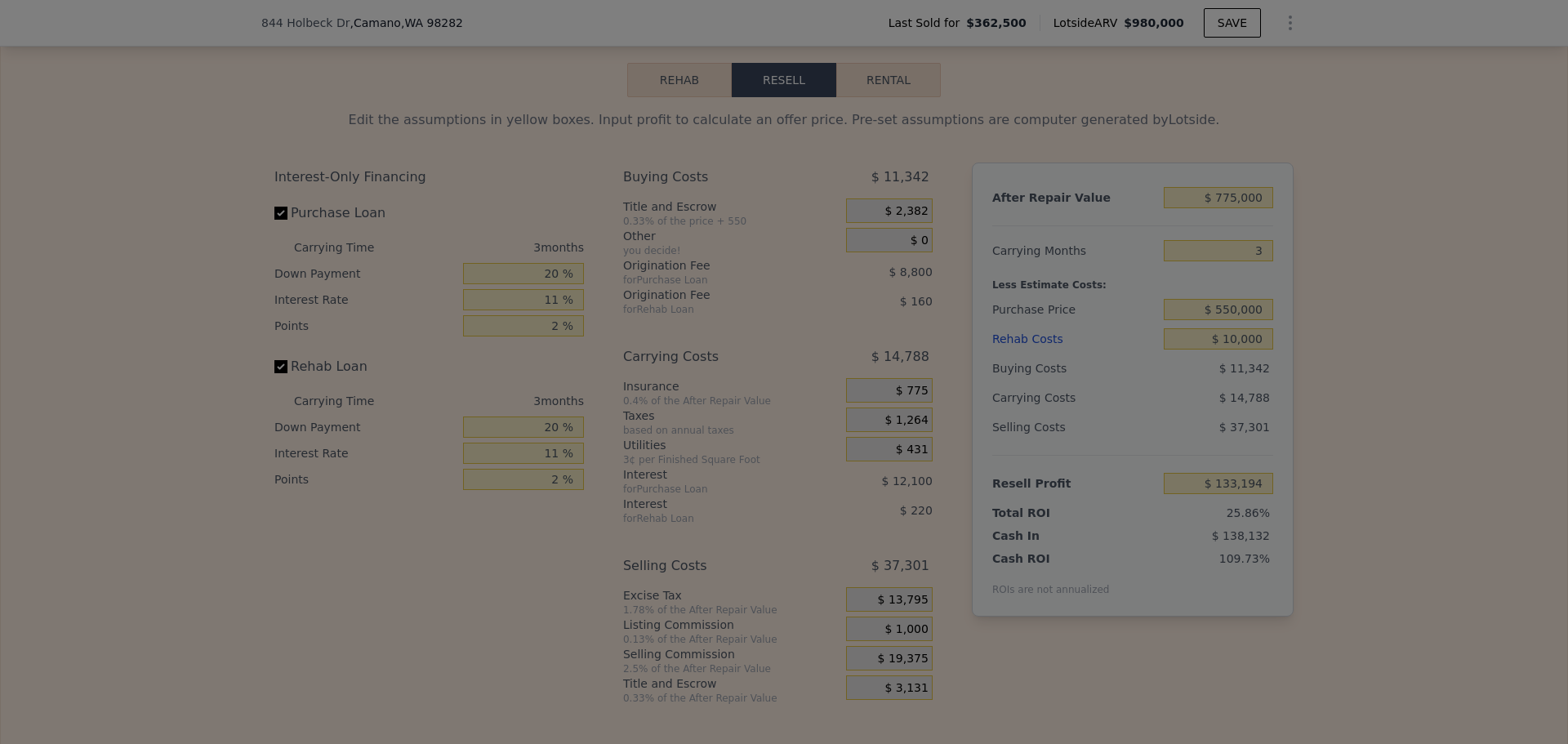
type input "$ 151,569"
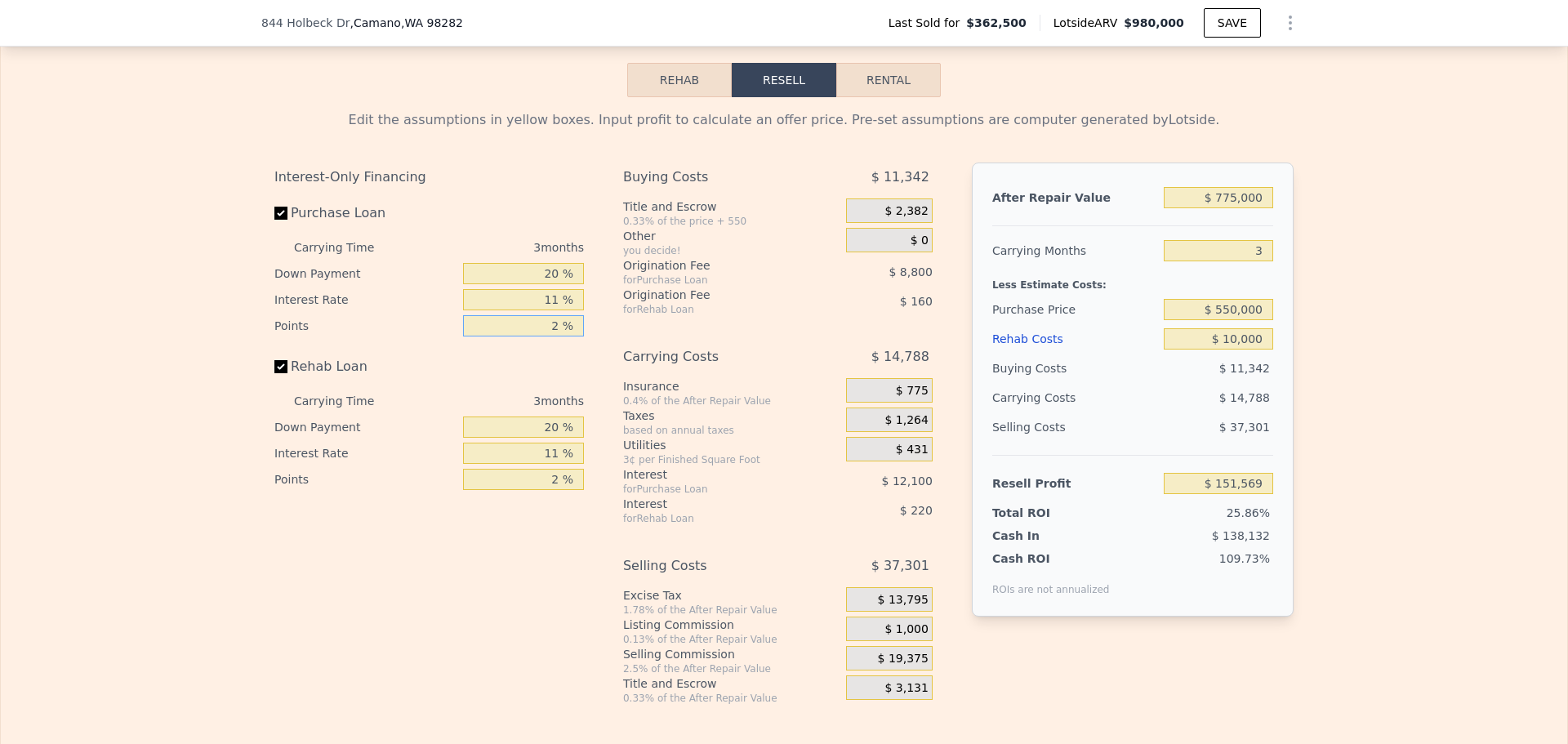
click at [544, 337] on input "2 %" at bounding box center [523, 325] width 121 height 21
type input "1 %"
type input "$ 155,969"
click at [555, 311] on input "11 %" at bounding box center [523, 299] width 121 height 21
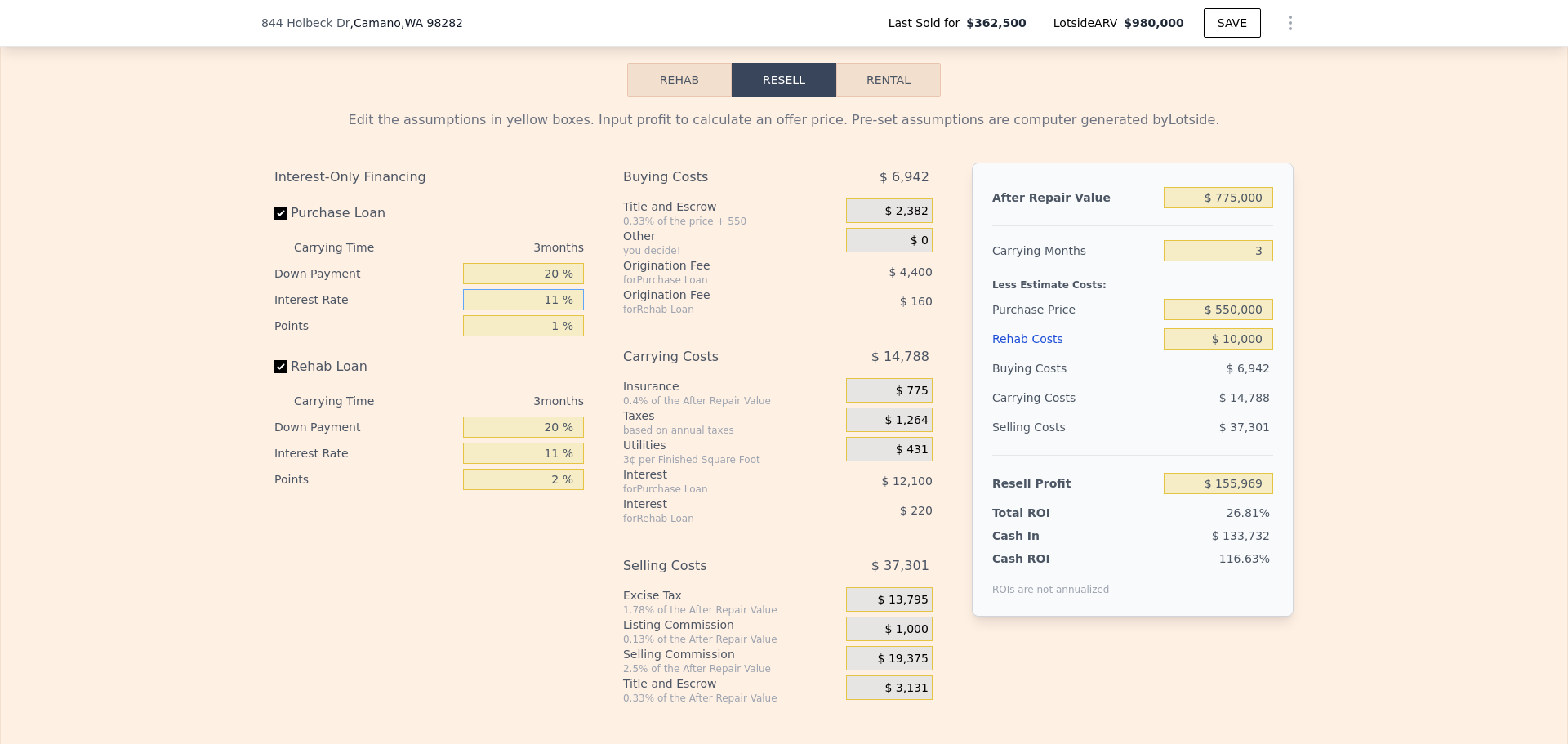
click at [555, 311] on input "11 %" at bounding box center [523, 299] width 121 height 21
click at [546, 337] on input "1 %" at bounding box center [523, 325] width 121 height 21
type input "2 %"
type input "$ 151,569"
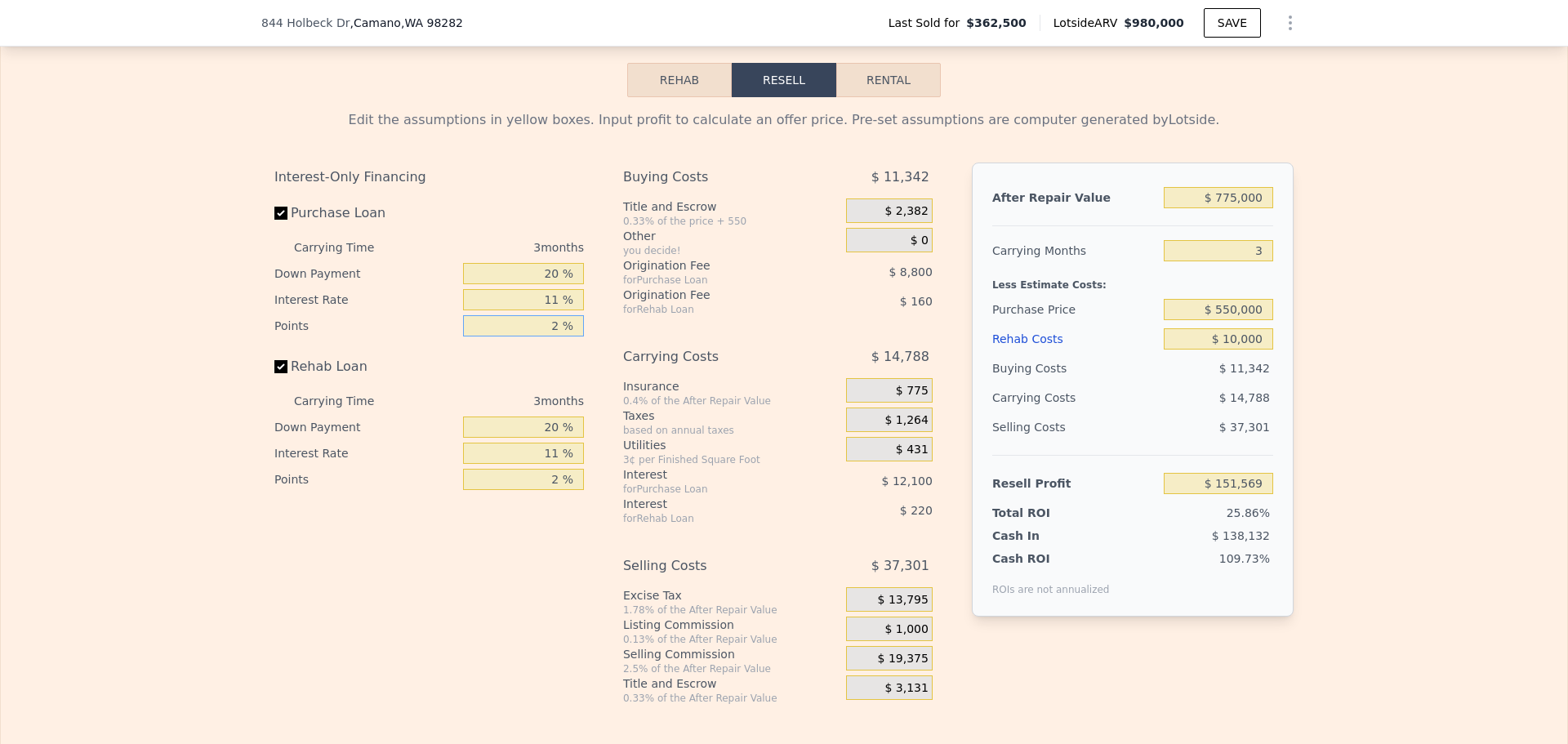
click at [546, 337] on input "2 %" at bounding box center [523, 325] width 121 height 21
type input "1 %"
type input "$ 155,969"
click at [542, 311] on input "11 %" at bounding box center [523, 299] width 121 height 21
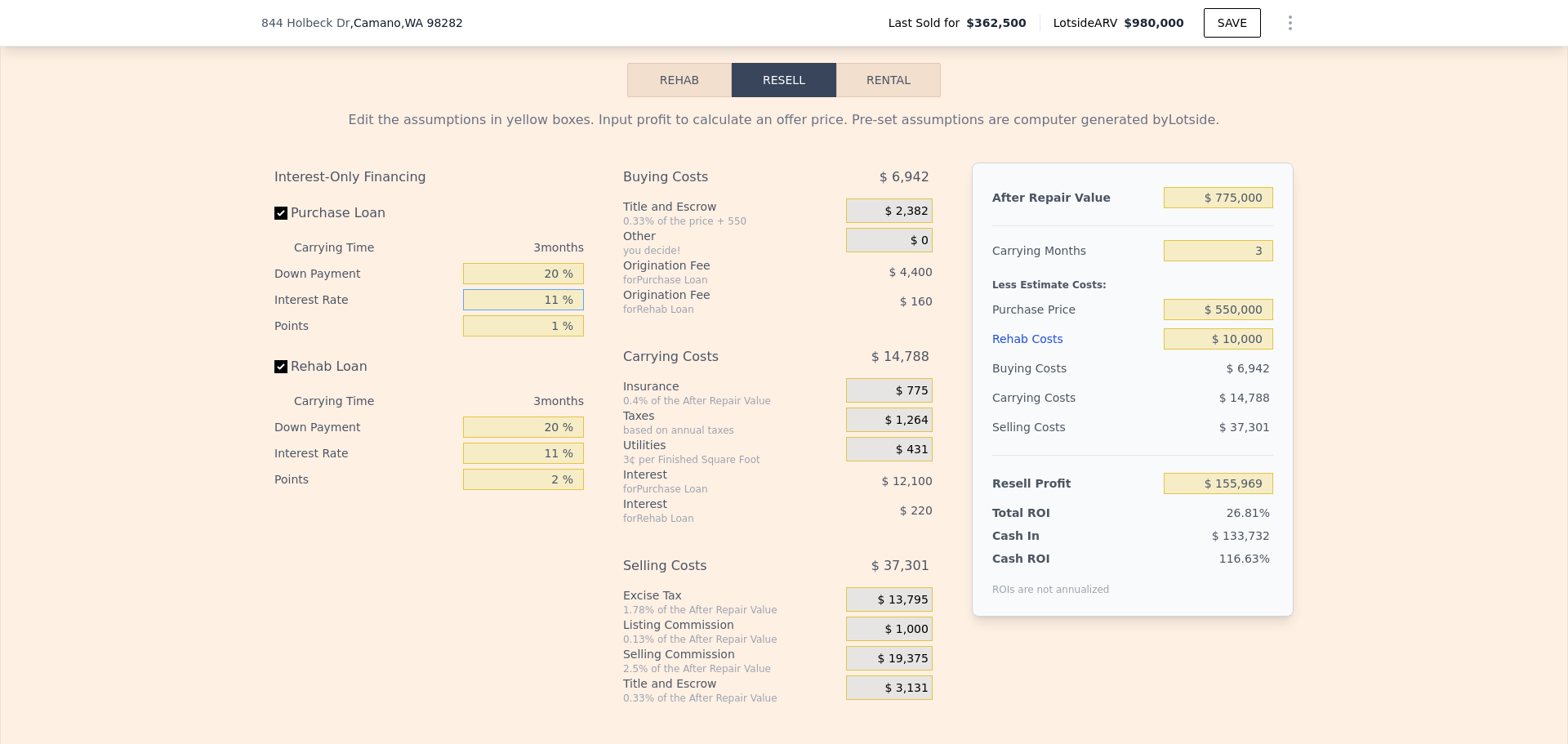
click at [542, 311] on input "11 %" at bounding box center [523, 299] width 121 height 21
type input "1 %"
type input "$ 166,967"
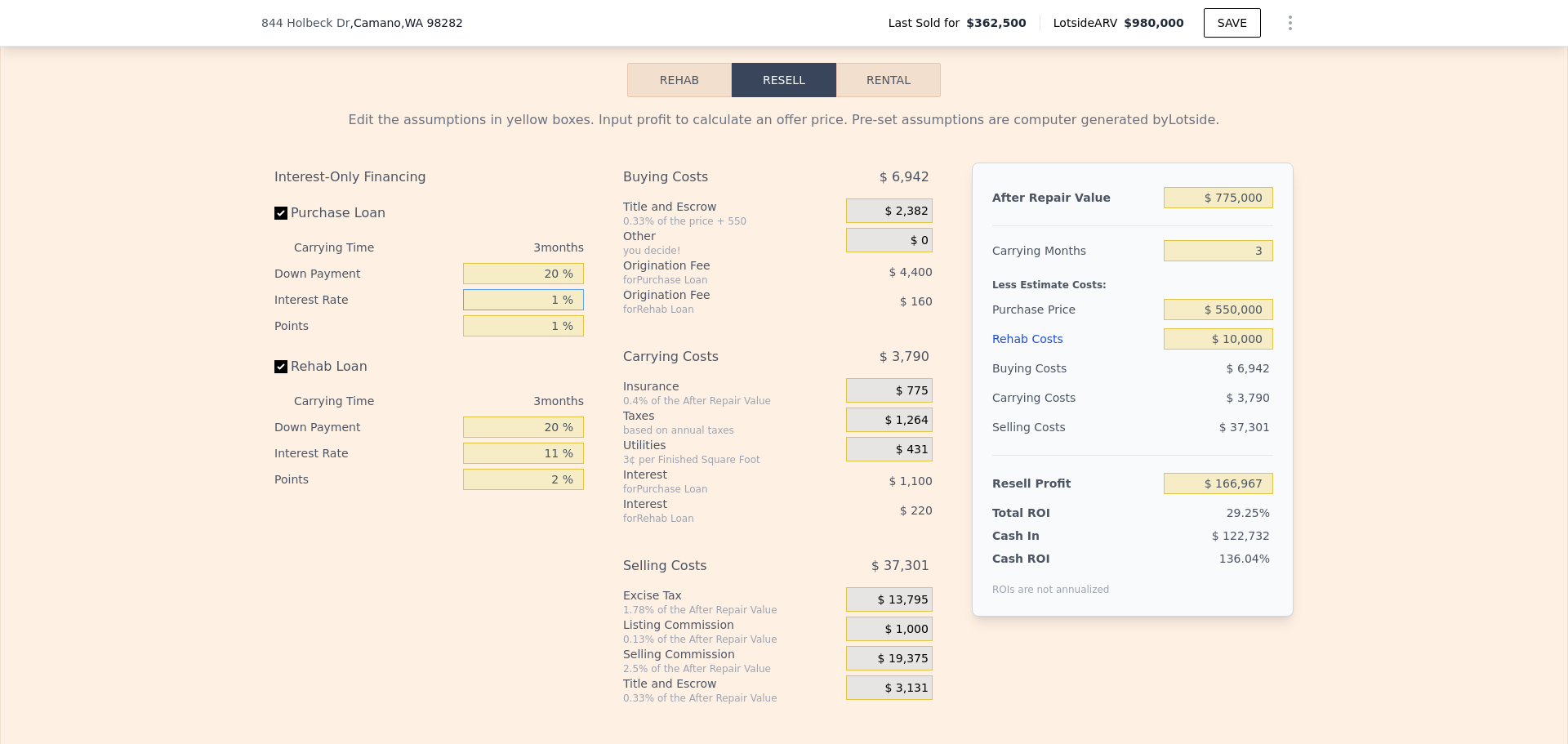
type input "10 %"
type input "$ 157,067"
type input "10 %"
click at [551, 285] on input "20 %" at bounding box center [523, 273] width 121 height 21
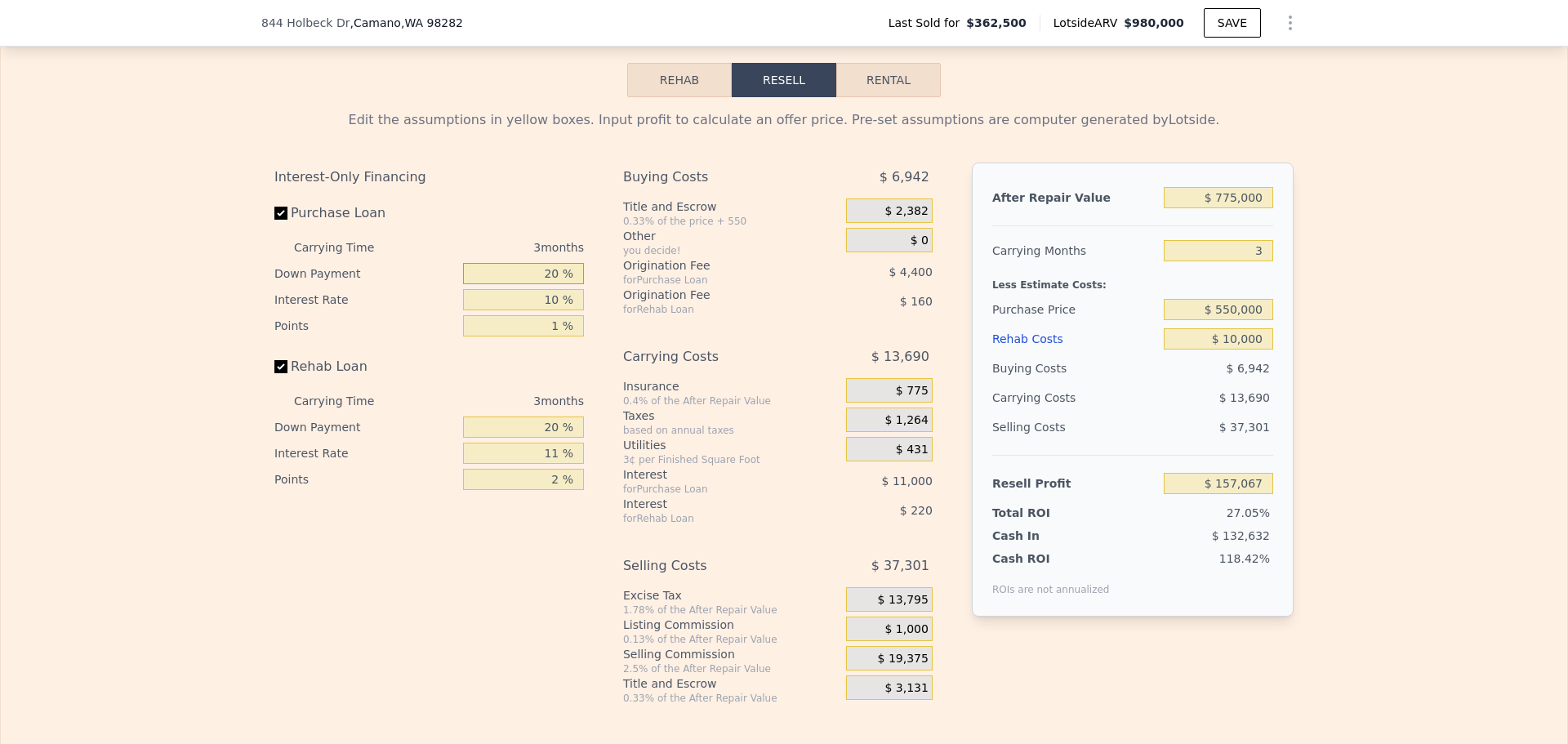
type input "0 %"
type input "$ 153,219"
type input "0 %"
click at [552, 490] on input "2 %" at bounding box center [523, 479] width 121 height 21
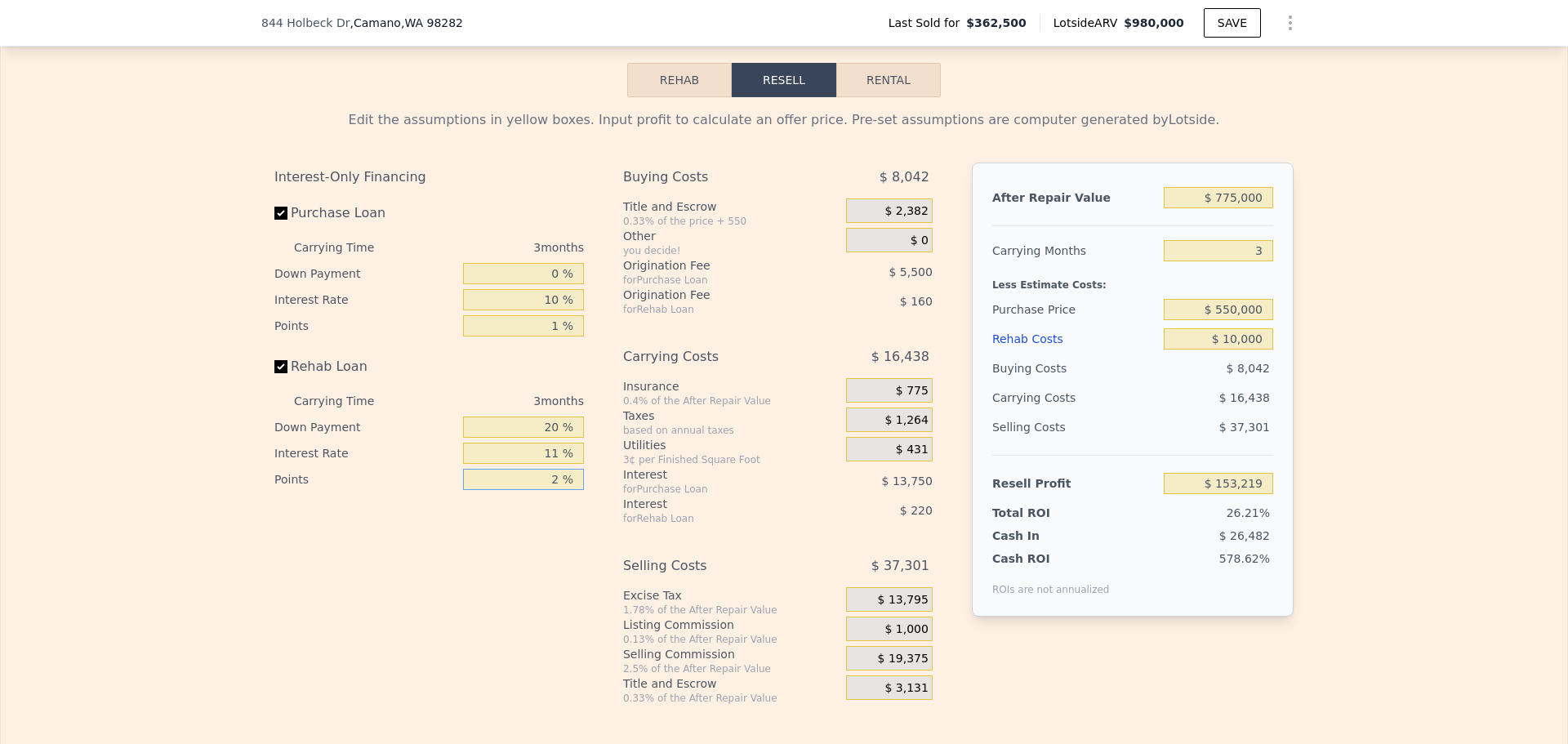
type input "1 %"
type input "$ 153,299"
type input "1 %"
click at [547, 464] on input "11 %" at bounding box center [523, 453] width 121 height 21
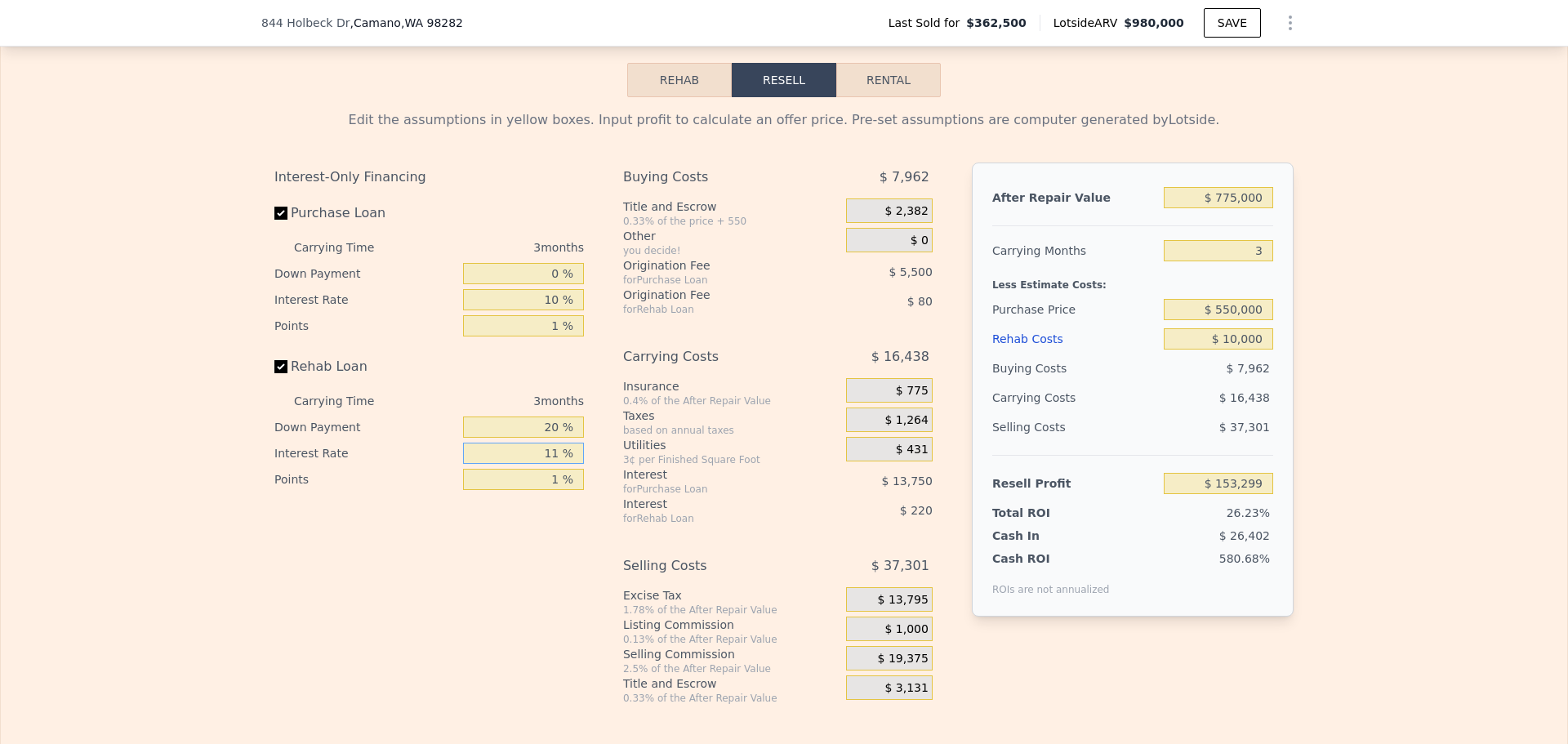
click at [547, 464] on input "11 %" at bounding box center [523, 453] width 121 height 21
type input "1 %"
type input "$ 153,497"
type input "10 %"
type input "$ 153,317"
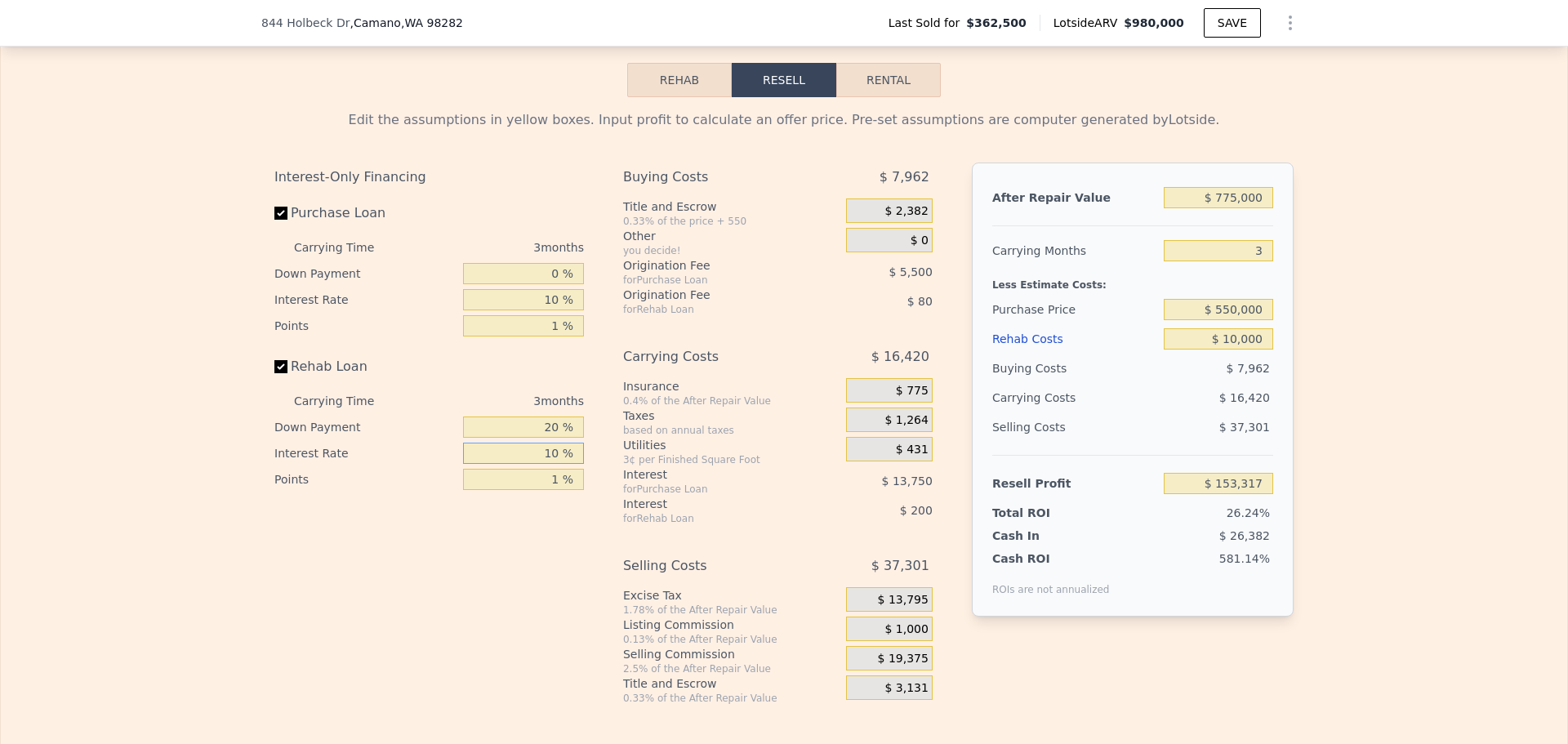
type input "10 %"
click at [533, 438] on input "20 %" at bounding box center [523, 427] width 121 height 21
type input "0 %"
type input "$ 153,249"
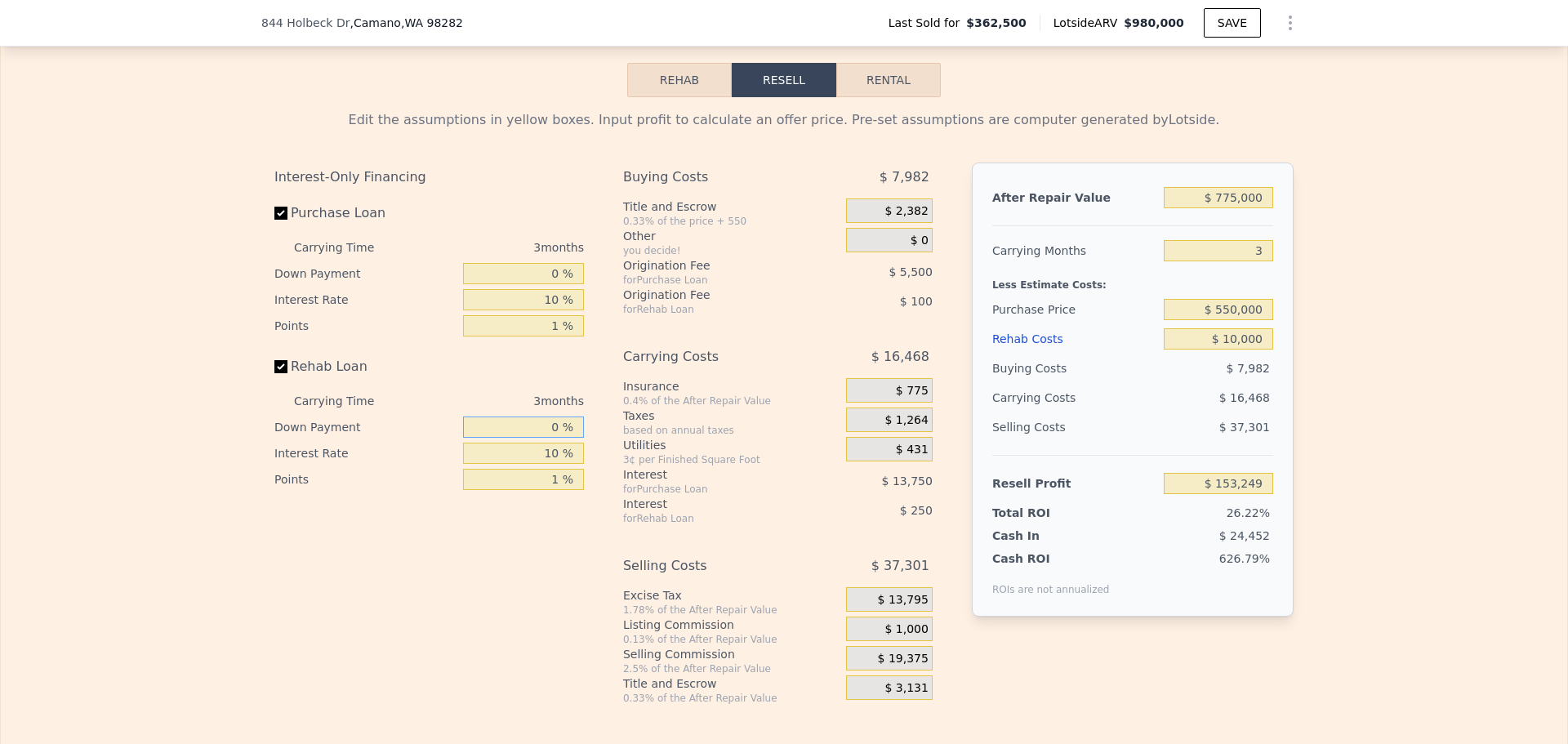
type input "0 %"
type input "$ 980,000"
type input "5"
type input "$ 0"
type input "$ 521,938"
